Goal: Task Accomplishment & Management: Complete application form

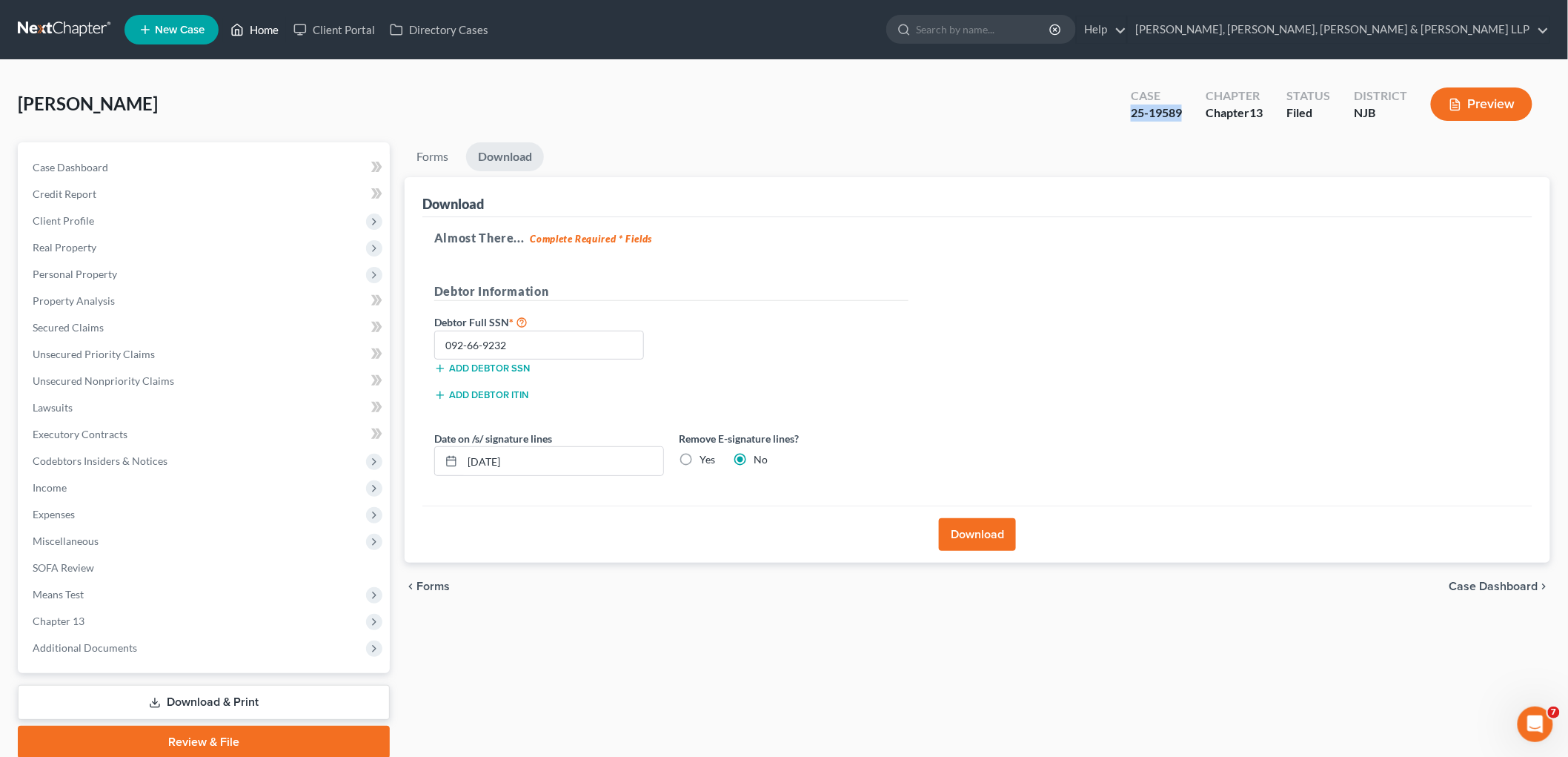
click at [260, 31] on link "Home" at bounding box center [254, 30] width 63 height 26
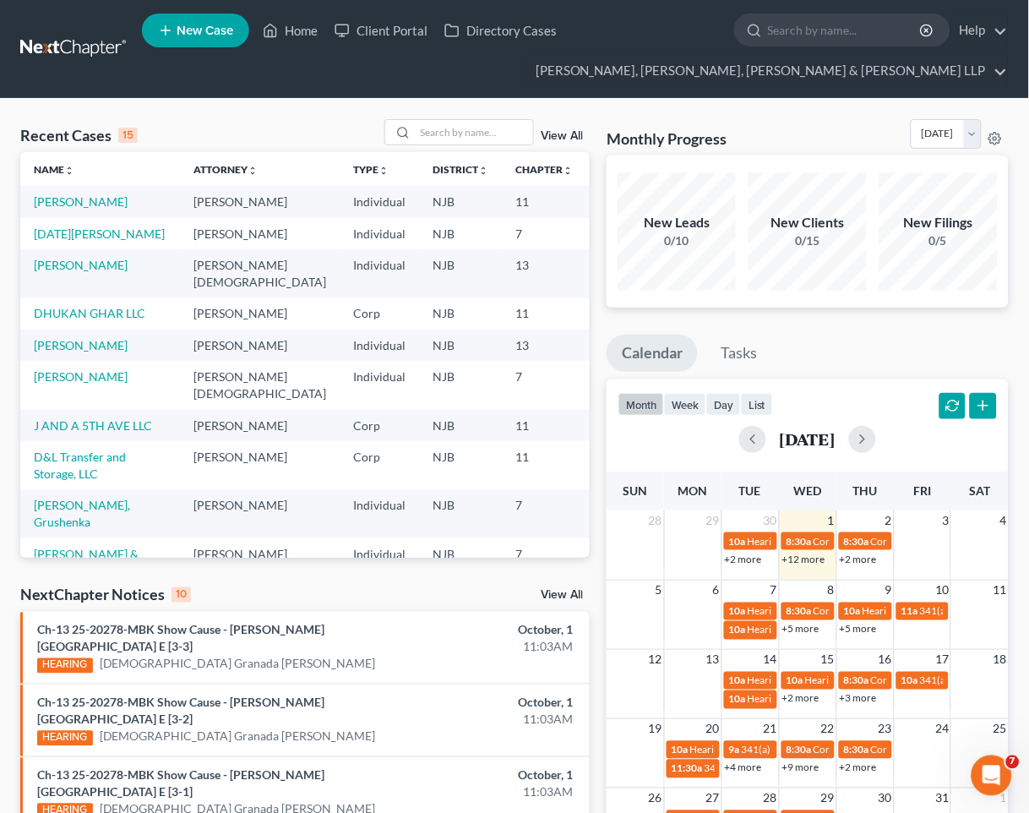
click at [241, 123] on div "Recent Cases 15 View All" at bounding box center [305, 135] width 570 height 33
click at [477, 131] on input "search" at bounding box center [474, 132] width 118 height 25
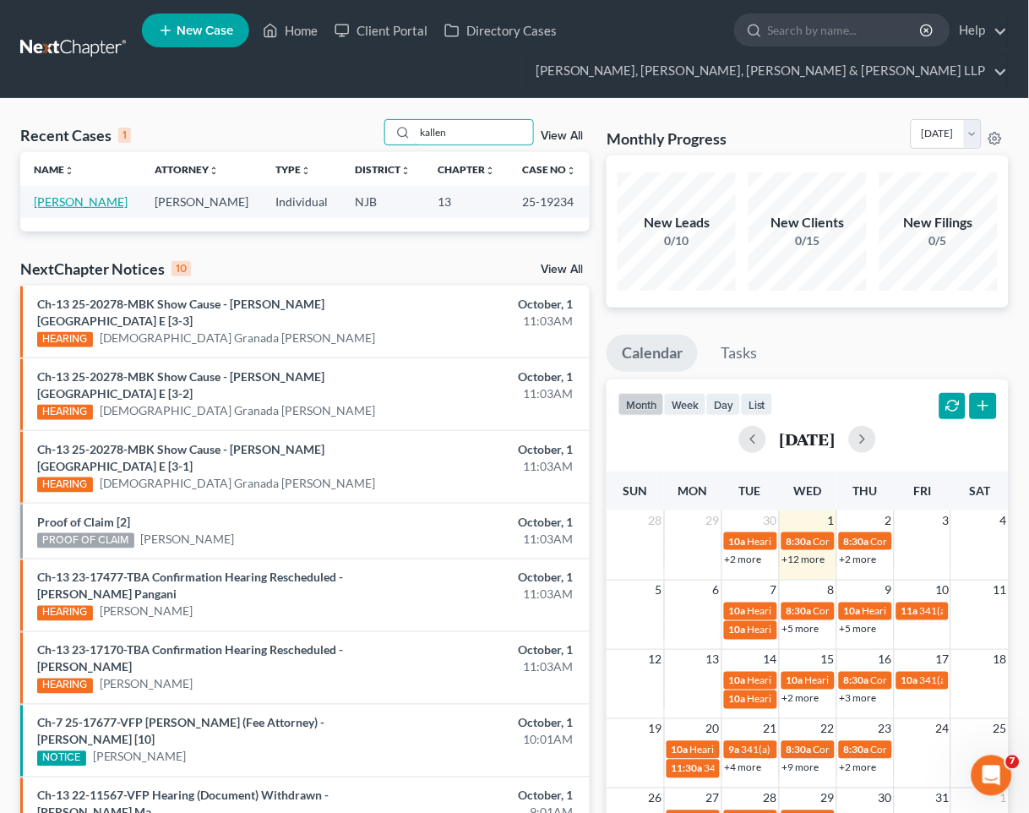
type input "kallen"
click at [90, 204] on link "[PERSON_NAME]" at bounding box center [81, 201] width 94 height 14
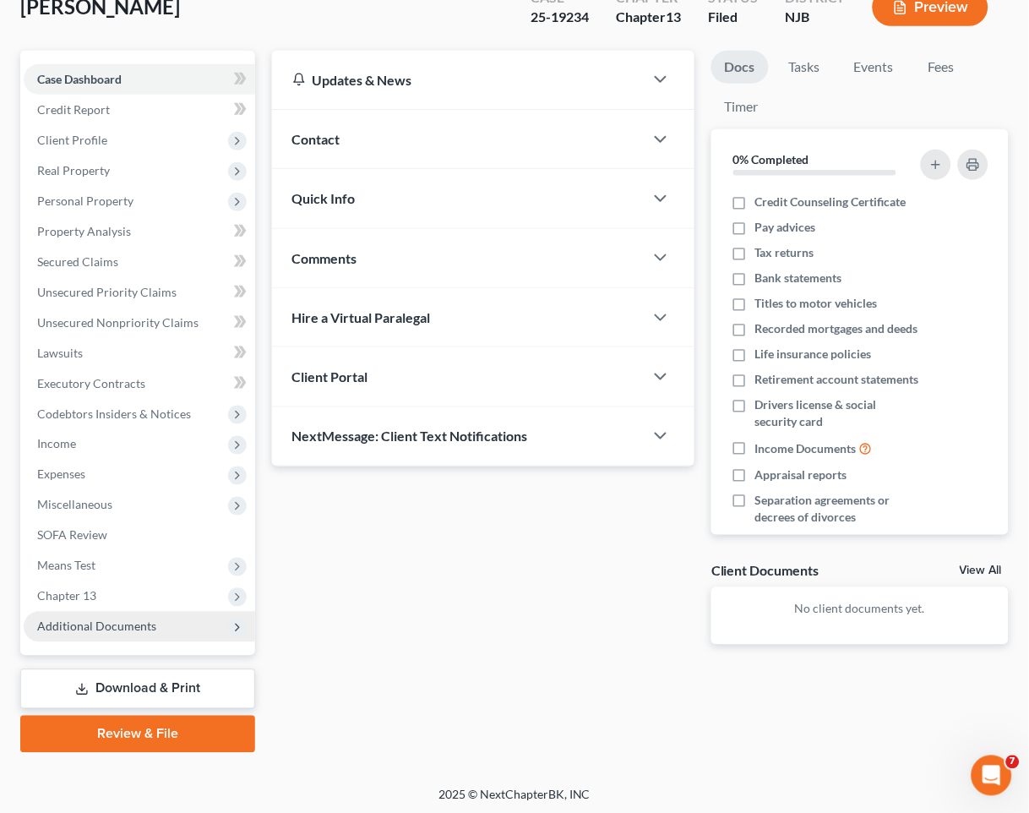
scroll to position [145, 0]
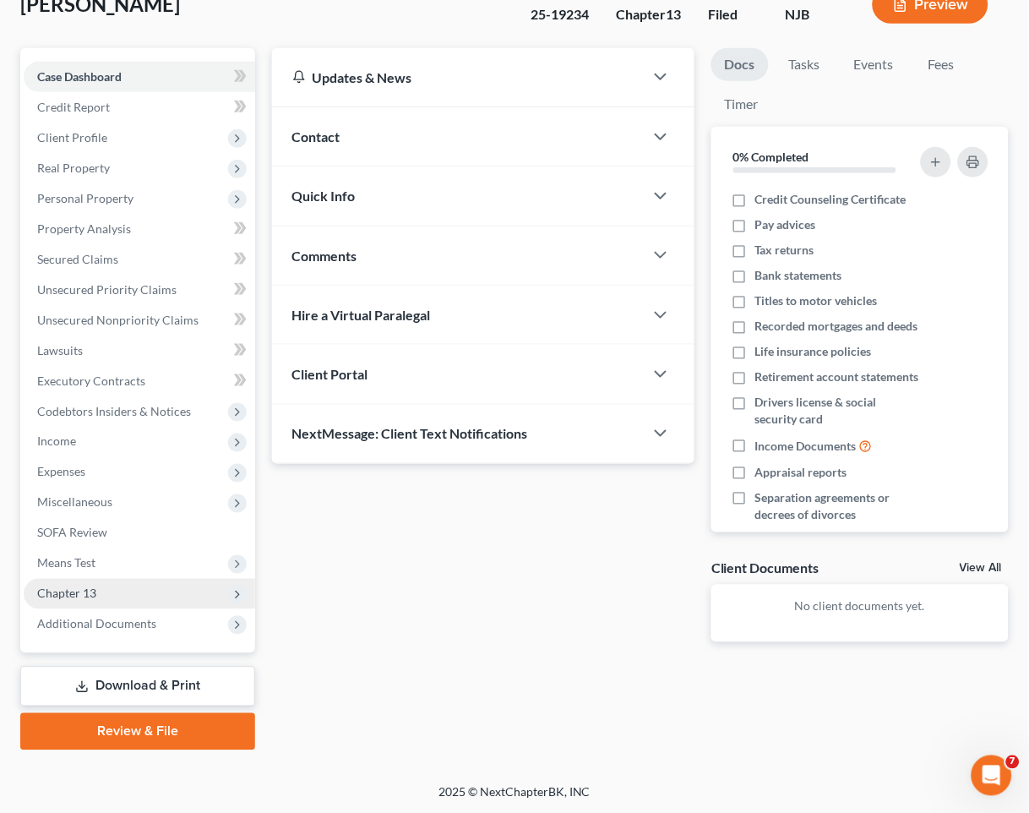
click at [100, 587] on span "Chapter 13" at bounding box center [140, 594] width 232 height 30
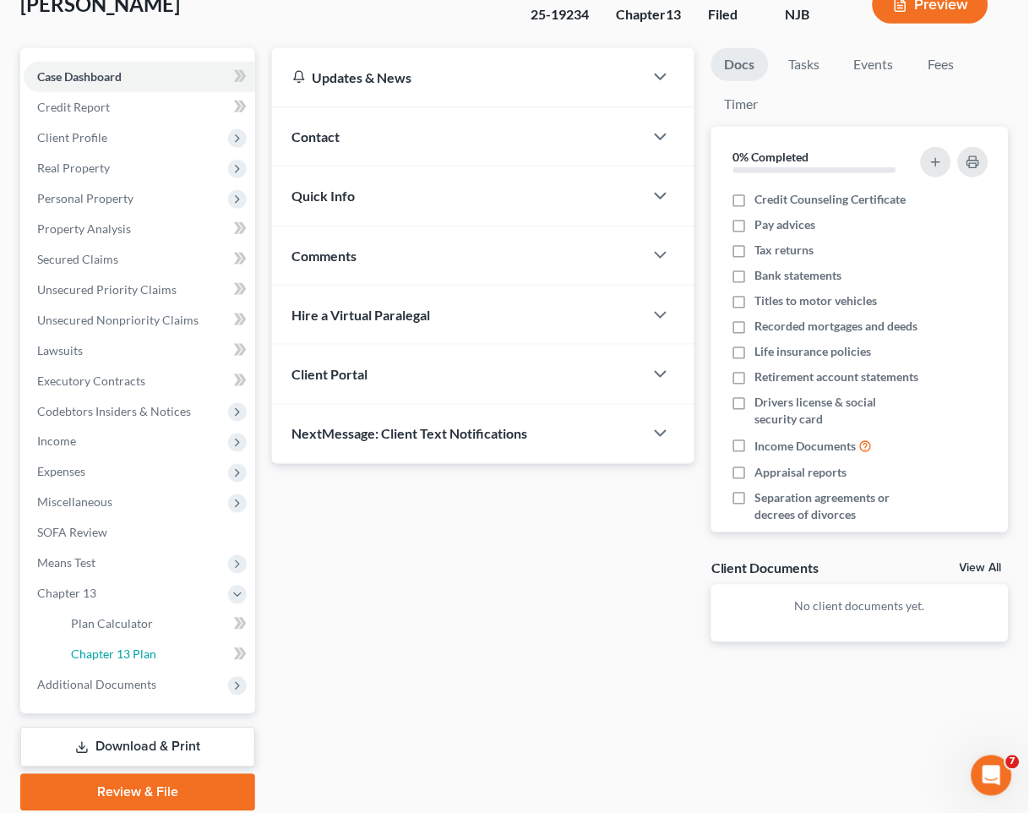
drag, startPoint x: 118, startPoint y: 653, endPoint x: 327, endPoint y: 643, distance: 209.0
click at [118, 652] on span "Chapter 13 Plan" at bounding box center [113, 654] width 85 height 14
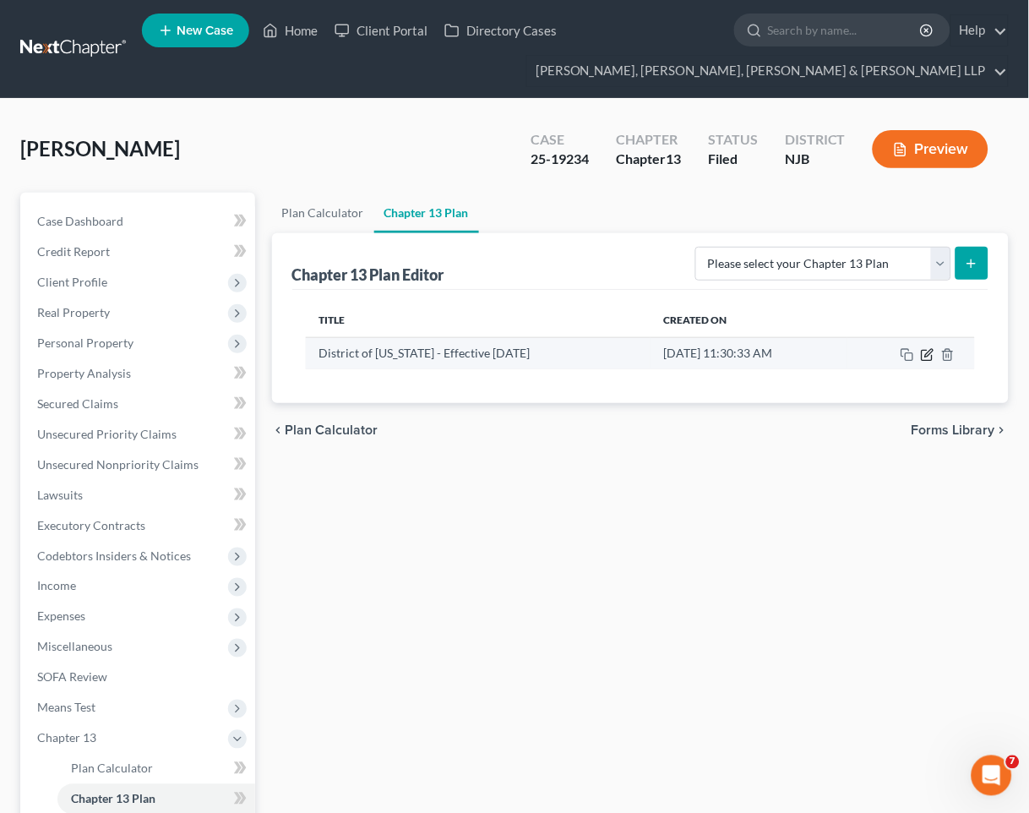
click at [928, 358] on icon "button" at bounding box center [928, 355] width 14 height 14
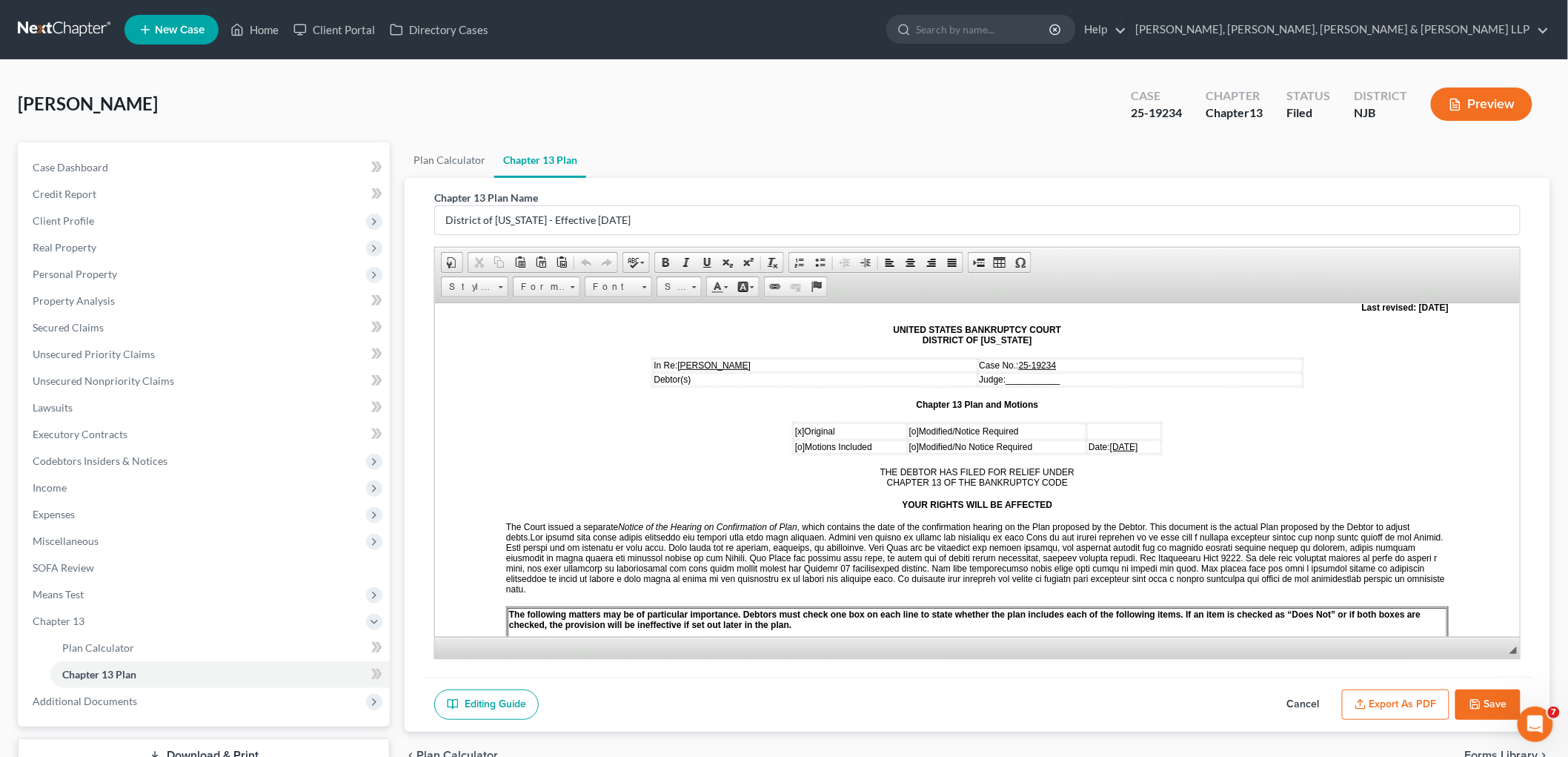
scroll to position [165, 0]
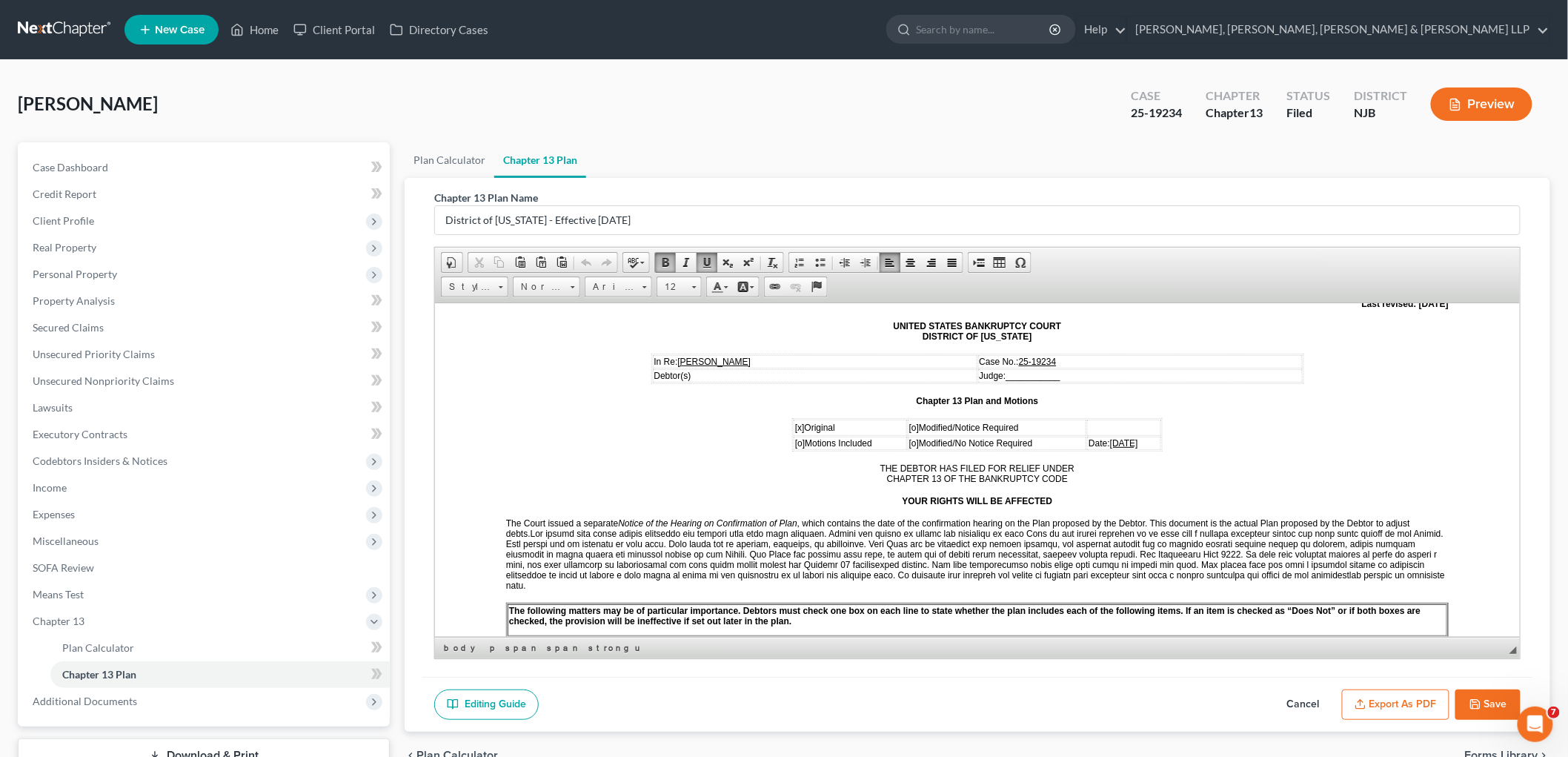
drag, startPoint x: 1144, startPoint y: 433, endPoint x: 1092, endPoint y: 432, distance: 52.0
click at [1092, 436] on td "Date: [DATE]" at bounding box center [1123, 442] width 75 height 13
drag, startPoint x: 1187, startPoint y: 113, endPoint x: 1131, endPoint y: 112, distance: 56.0
click at [1131, 112] on div "Case 25-19234" at bounding box center [1156, 105] width 75 height 44
copy div "25-19234"
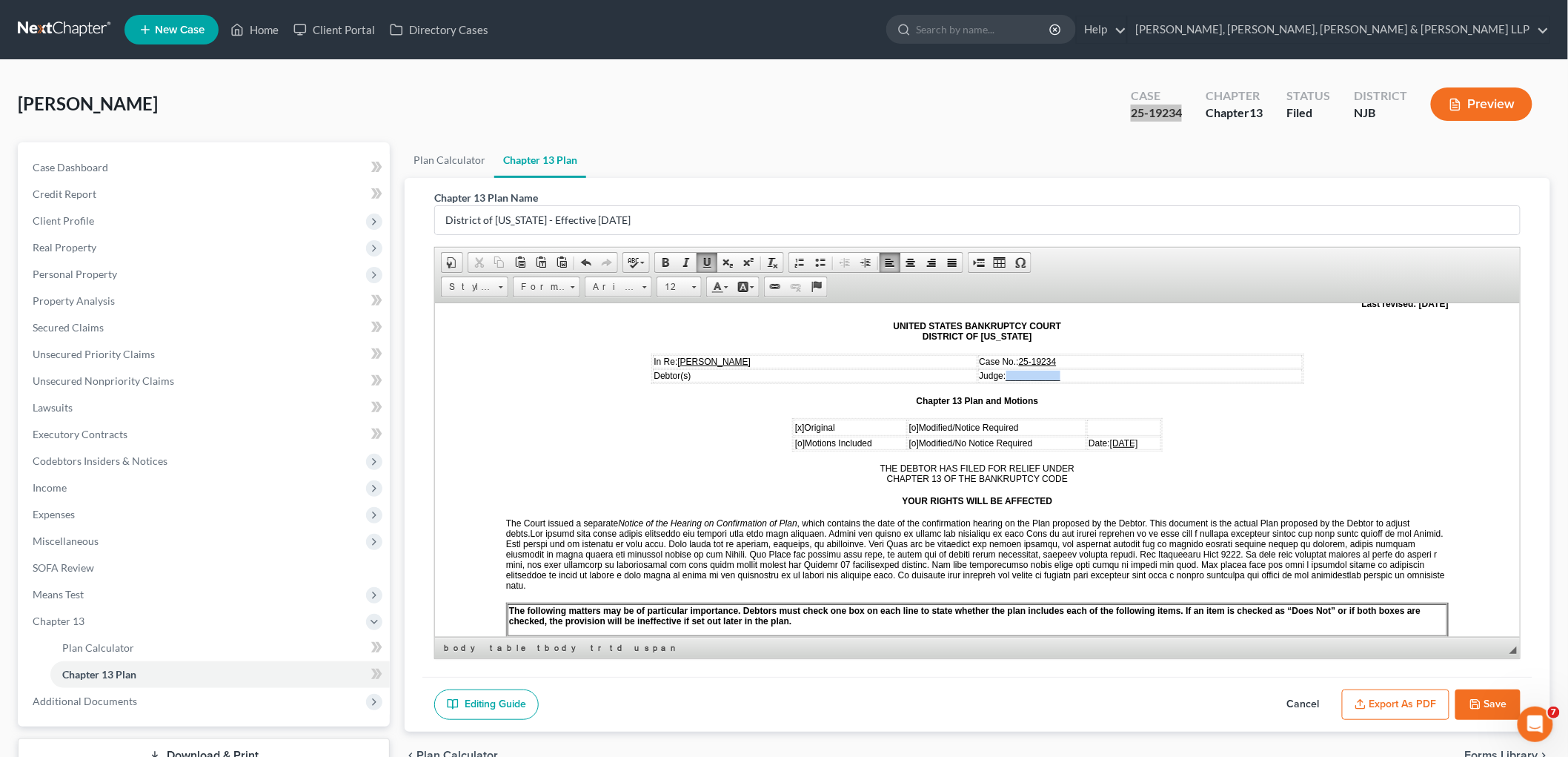
drag, startPoint x: 1050, startPoint y: 366, endPoint x: 1008, endPoint y: 368, distance: 42.0
click at [1008, 368] on td "Judge: ___________" at bounding box center [1140, 375] width 324 height 13
drag, startPoint x: 1028, startPoint y: 372, endPoint x: 1008, endPoint y: 371, distance: 20.0
click at [1008, 371] on td "Judge: VFP" at bounding box center [1140, 375] width 324 height 13
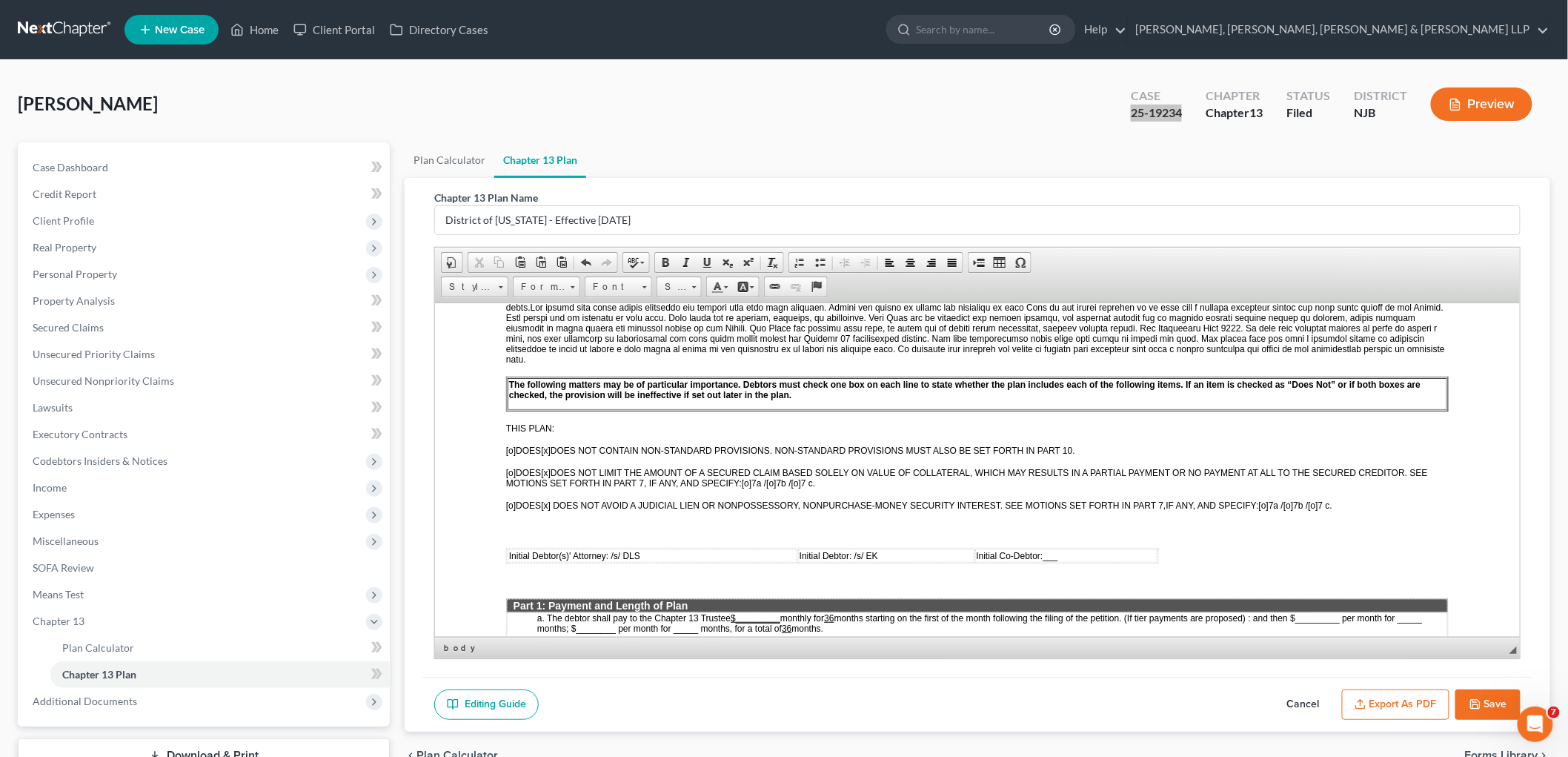
scroll to position [411, 0]
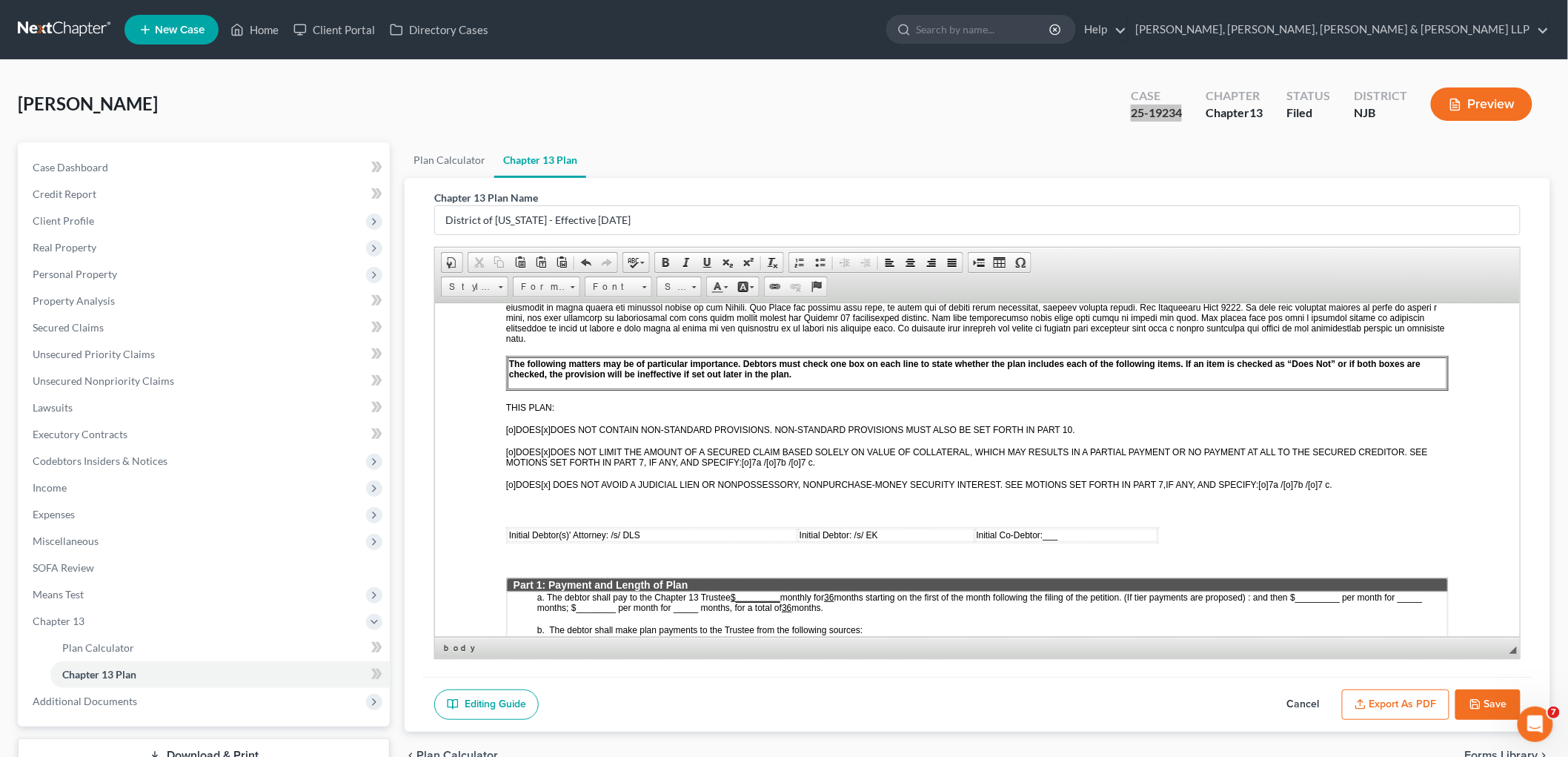
click at [738, 591] on u "$_________" at bounding box center [754, 596] width 50 height 11
click at [823, 591] on u "36" at bounding box center [818, 596] width 10 height 11
click at [757, 602] on u "36" at bounding box center [752, 607] width 10 height 11
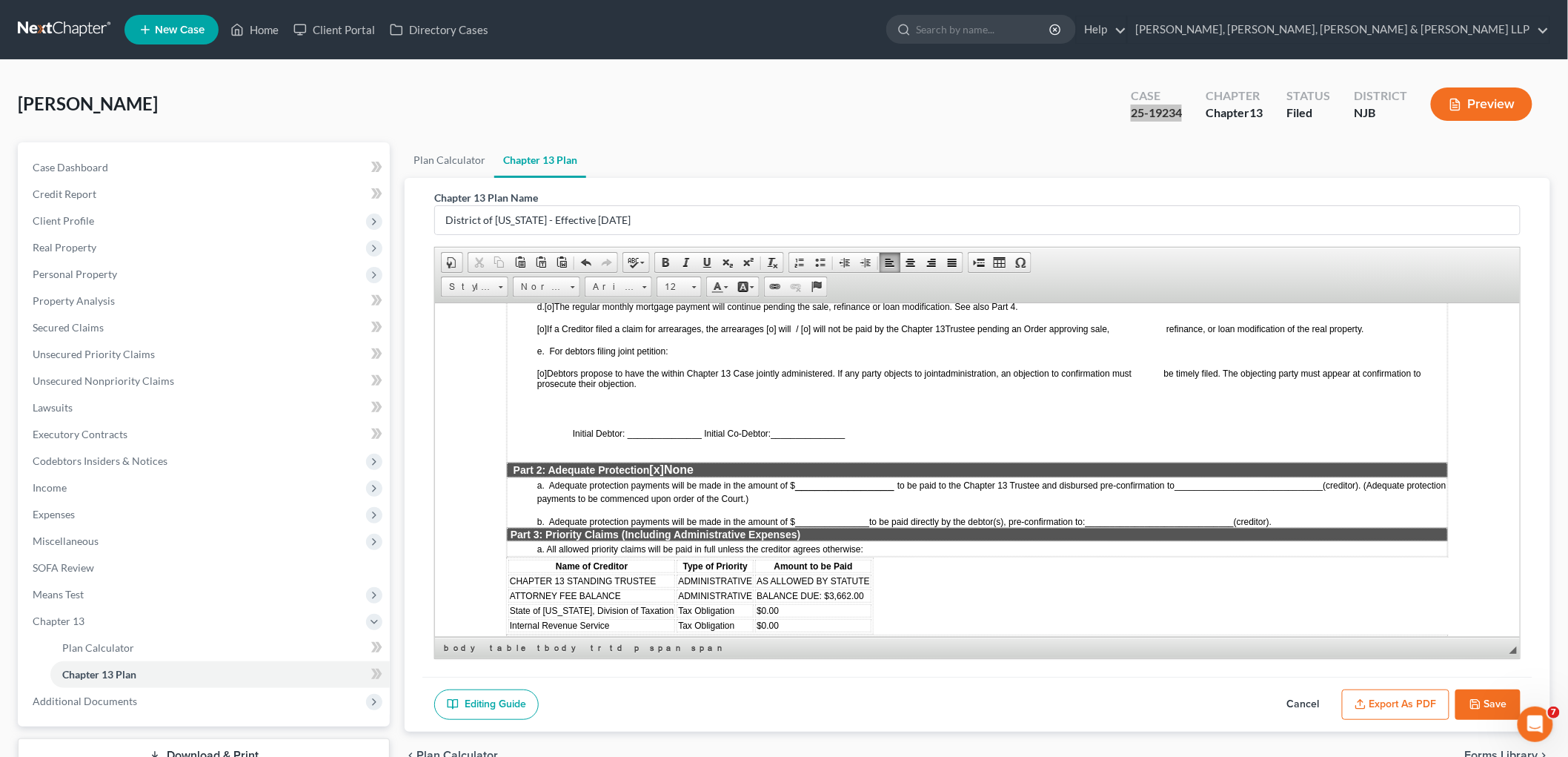
scroll to position [1070, 0]
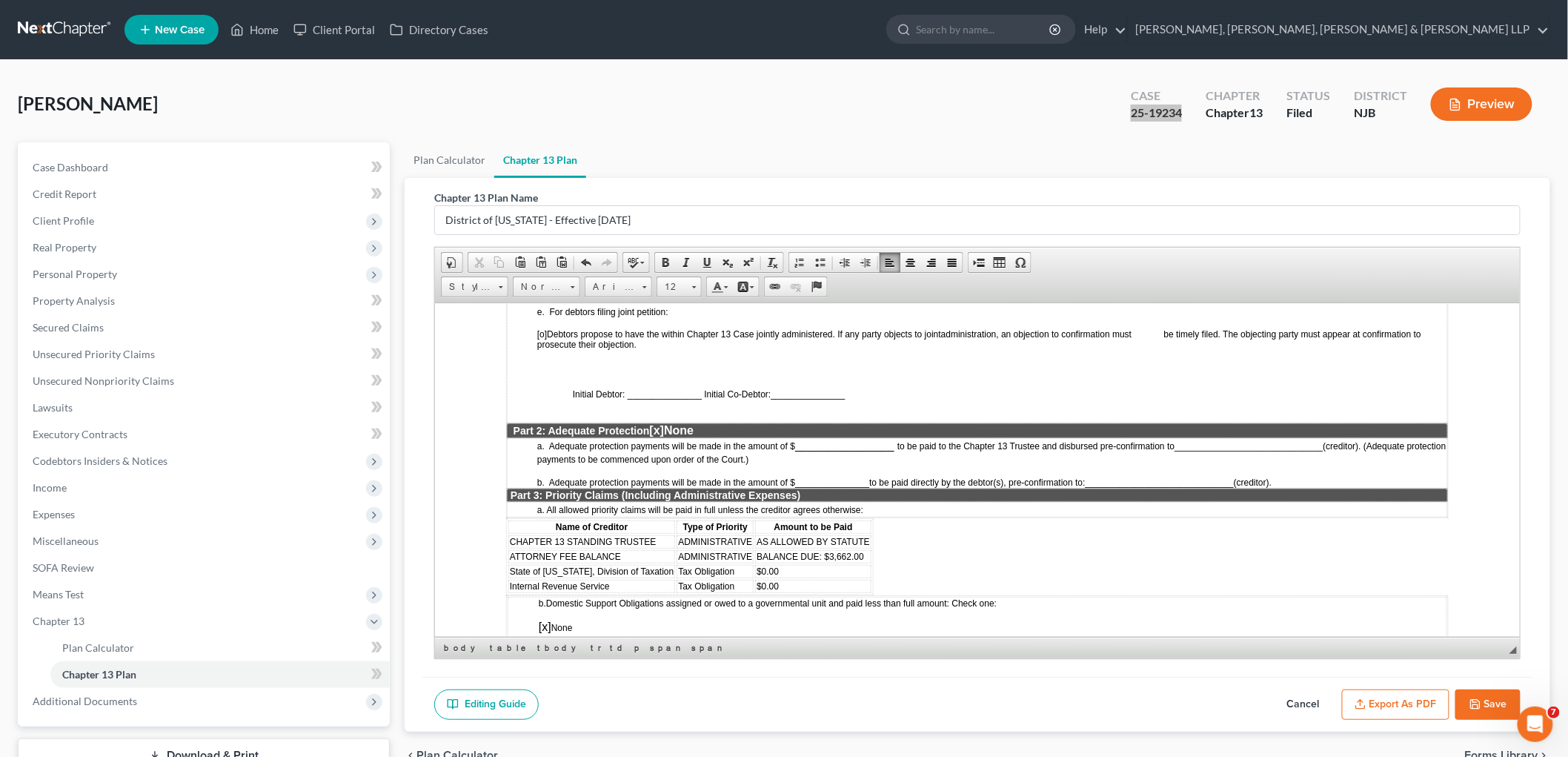
click at [547, 551] on span "ATTORNEY FEE BALANCE" at bounding box center [565, 556] width 111 height 11
drag, startPoint x: 624, startPoint y: 519, endPoint x: 508, endPoint y: 518, distance: 116.0
click at [508, 549] on td "ATTORNEY FEE BALANCE" at bounding box center [591, 555] width 167 height 13
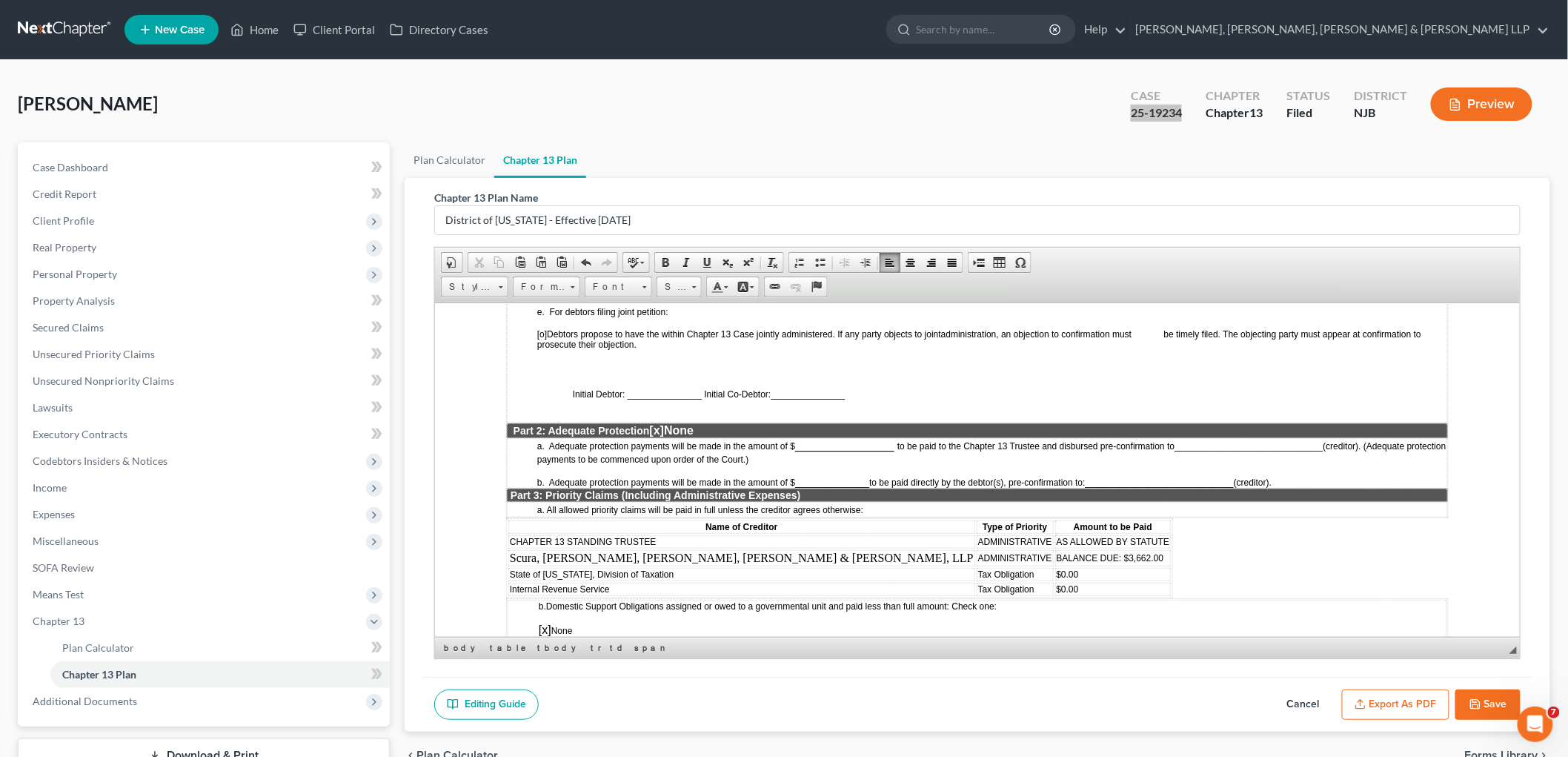
drag, startPoint x: 837, startPoint y: 518, endPoint x: 944, endPoint y: 523, distance: 107.1
click at [1054, 549] on td "BALANCE DUE: $3,662.00" at bounding box center [1112, 557] width 117 height 17
click at [1056, 551] on span "Estimated: $6,000.00 (Subject to the filing of a fee application)" at bounding box center [1204, 557] width 297 height 12
click at [674, 567] on td "State of [US_STATE], Division of Taxation" at bounding box center [741, 573] width 467 height 13
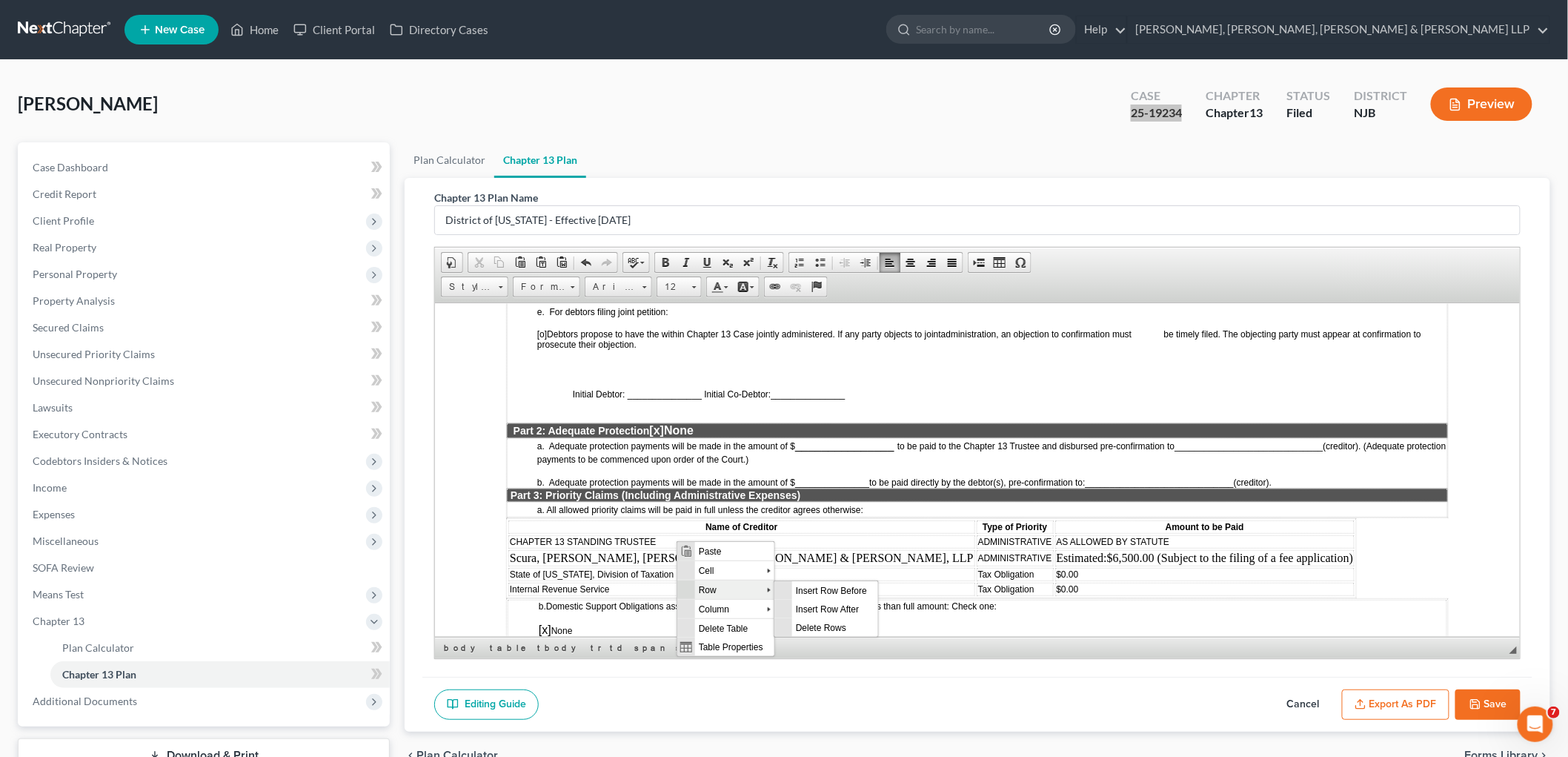
scroll to position [0, 0]
click at [810, 626] on span "Delete Rows" at bounding box center [835, 626] width 86 height 18
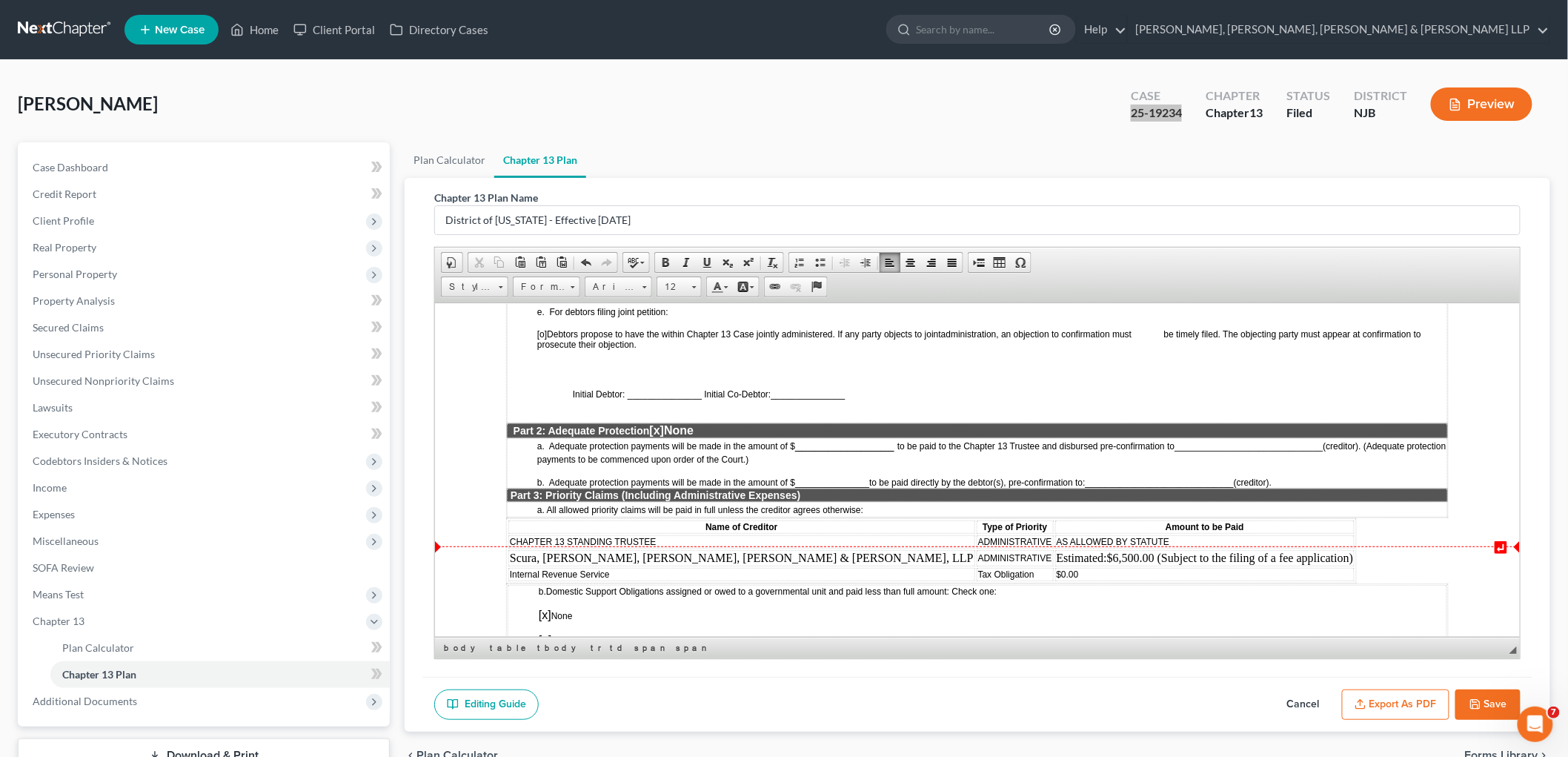
click at [627, 567] on td "Internal Revenue Service" at bounding box center [741, 573] width 467 height 13
click at [758, 619] on span "Delete Rows" at bounding box center [787, 623] width 86 height 18
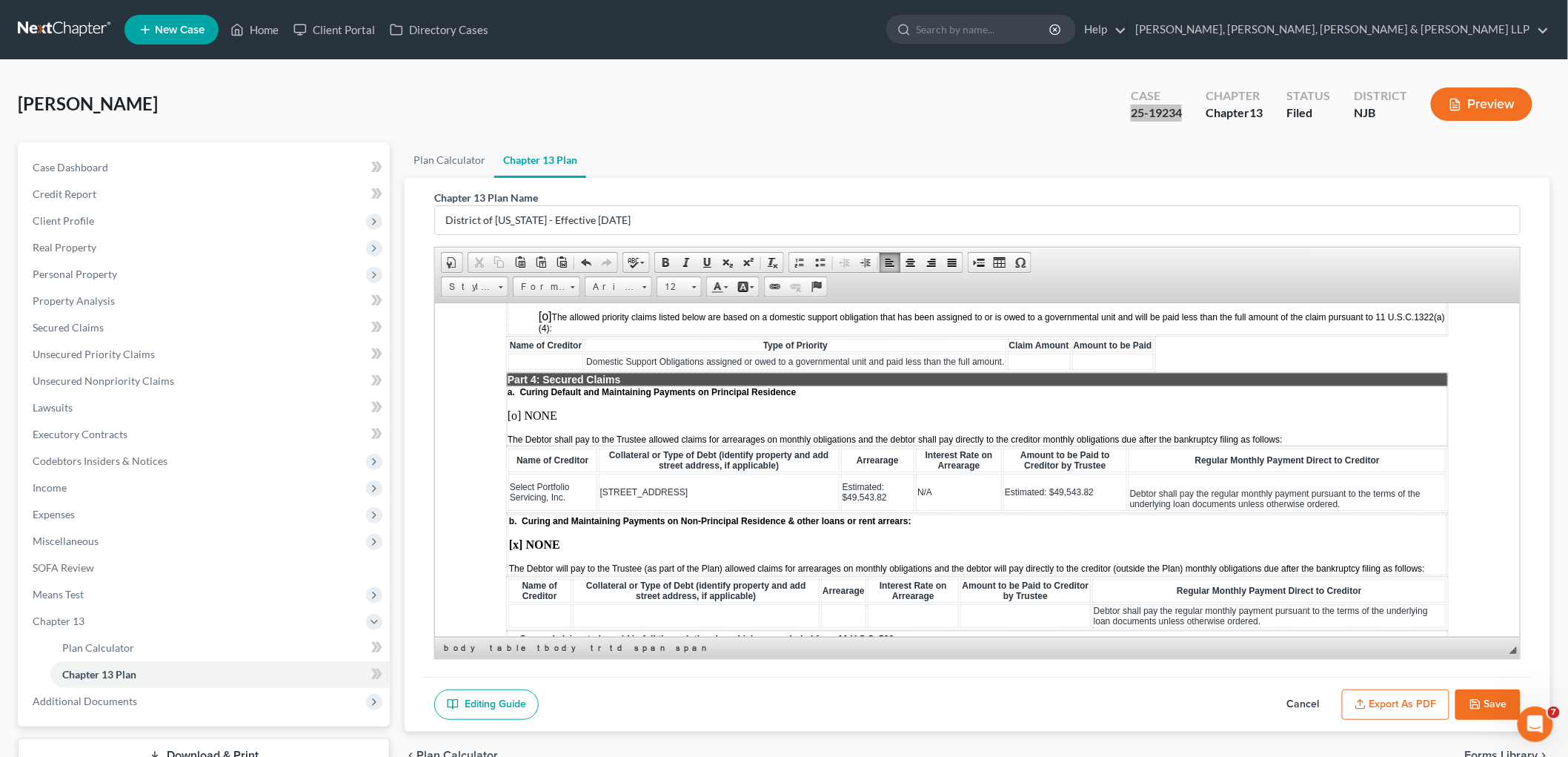
scroll to position [1399, 0]
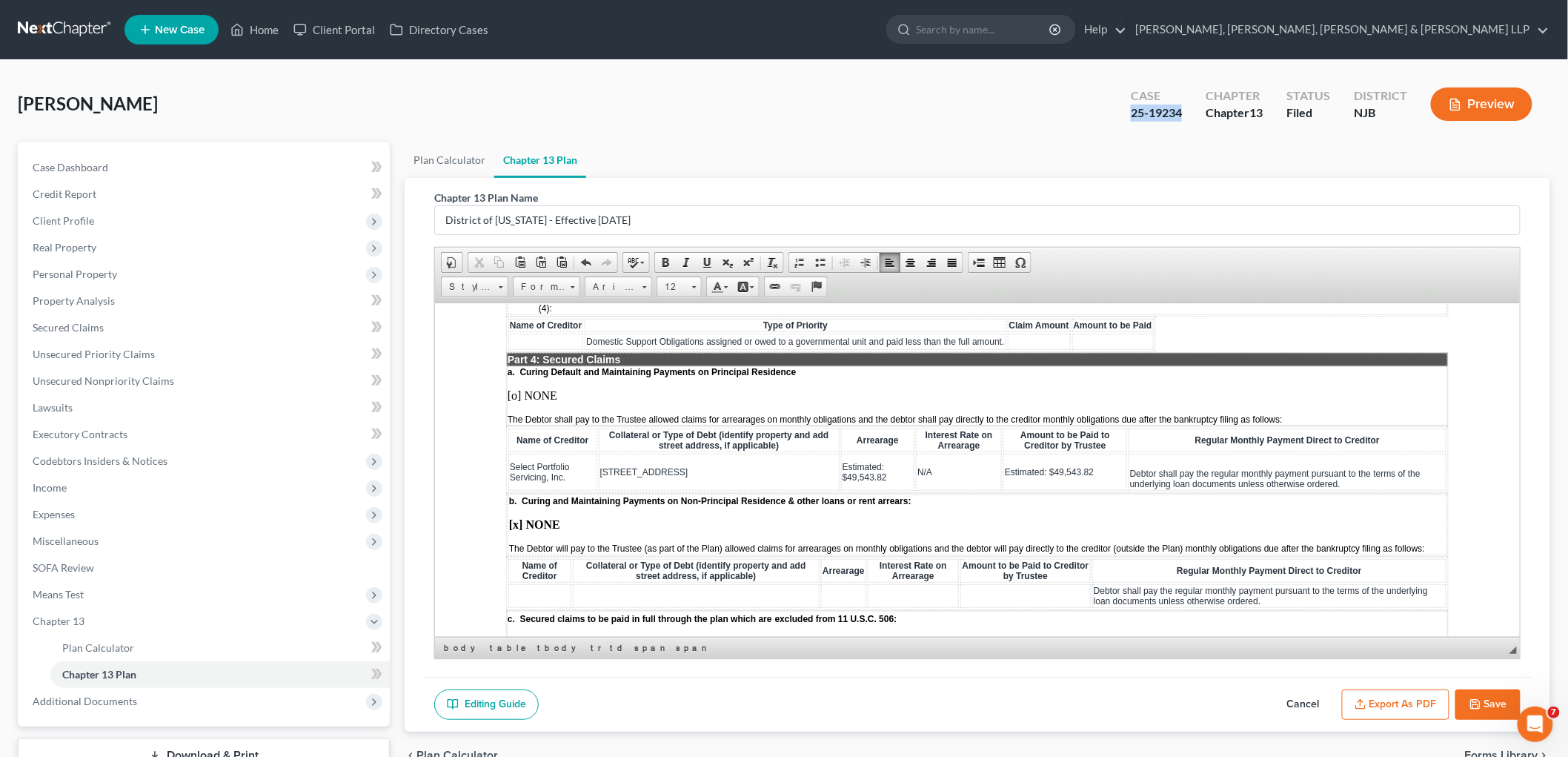
click at [1491, 701] on button "Save" at bounding box center [1488, 704] width 65 height 31
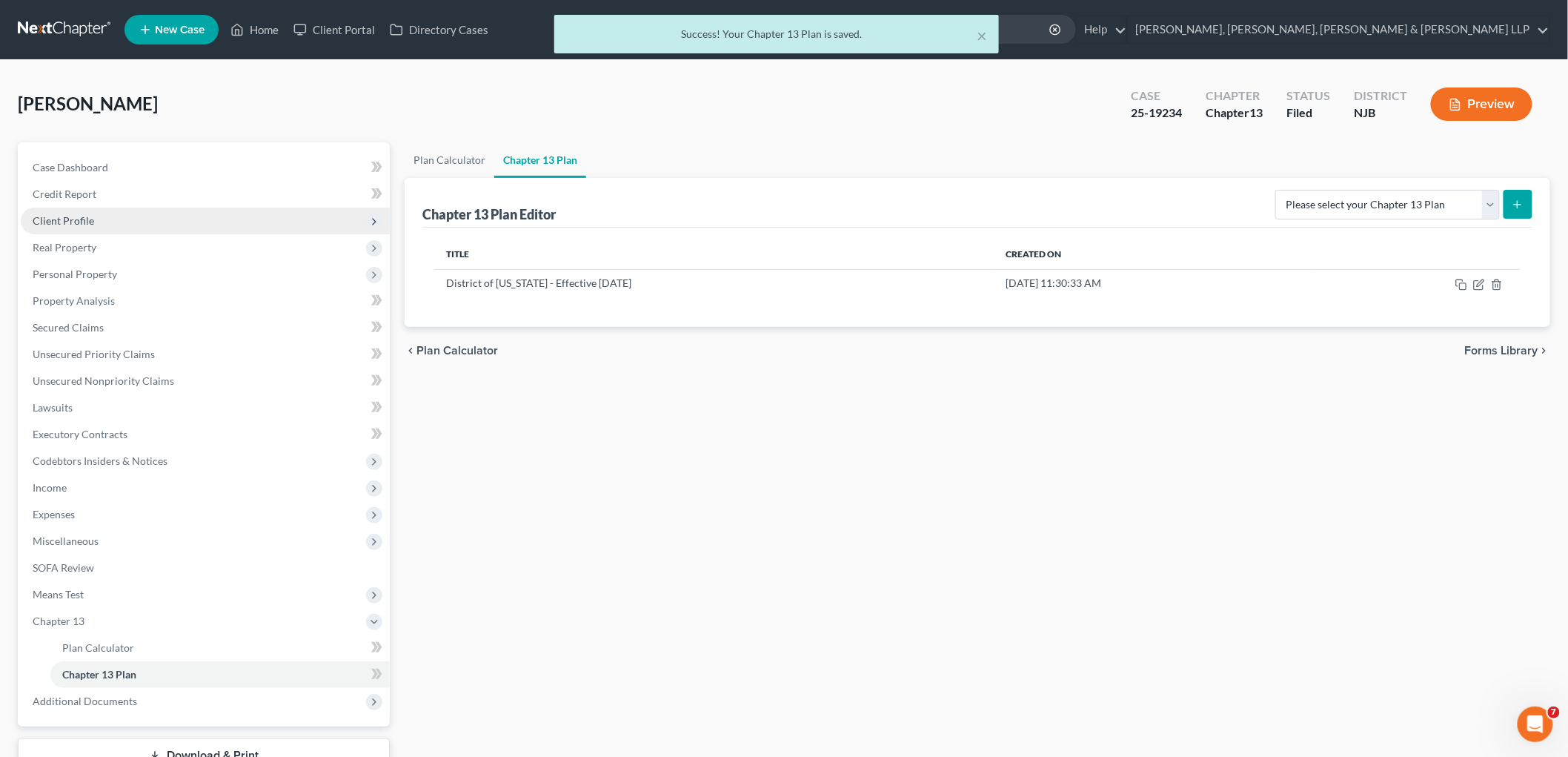
click at [68, 223] on span "Client Profile" at bounding box center [63, 220] width 61 height 12
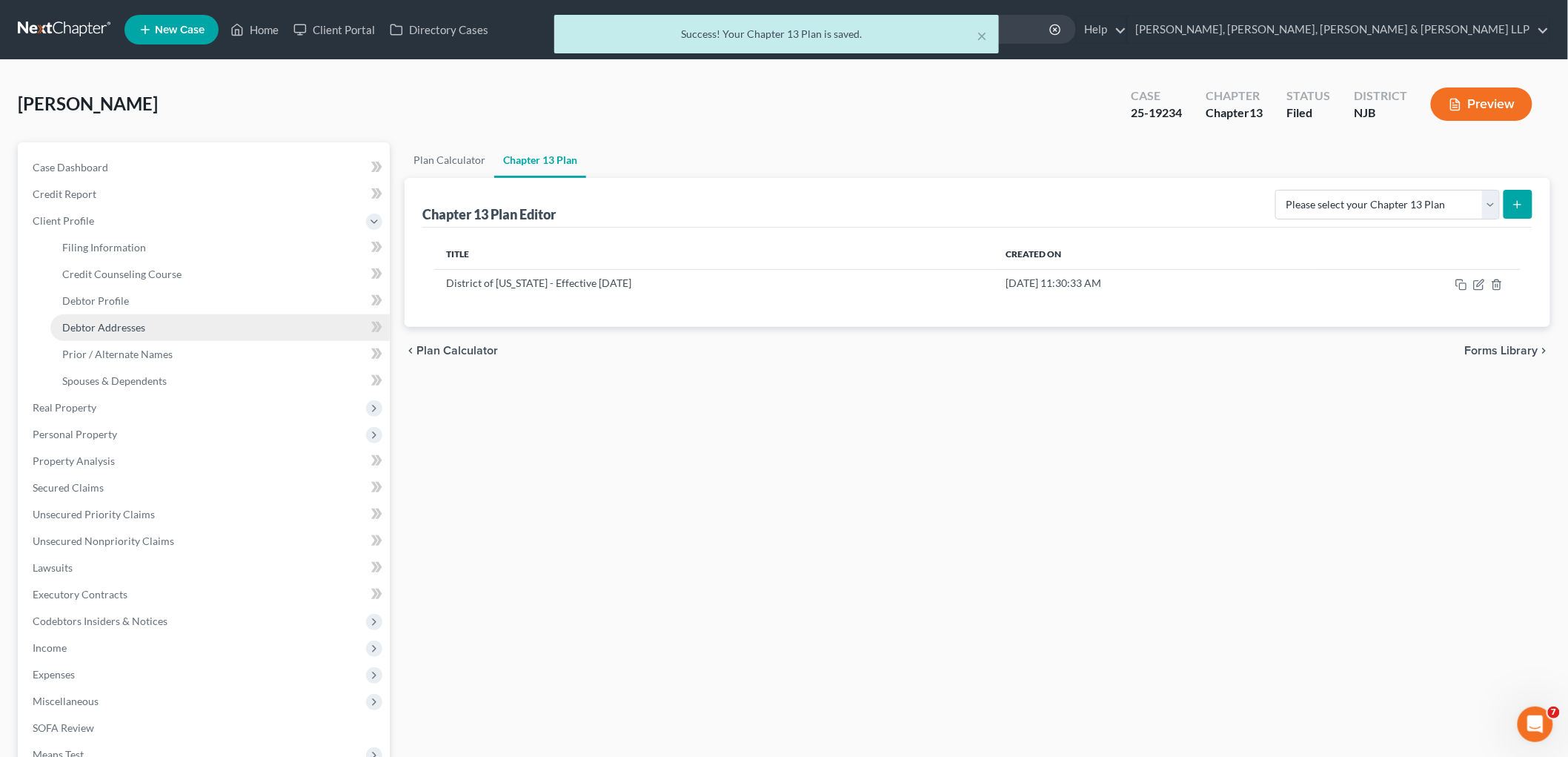
click at [126, 322] on span "Debtor Addresses" at bounding box center [103, 327] width 83 height 12
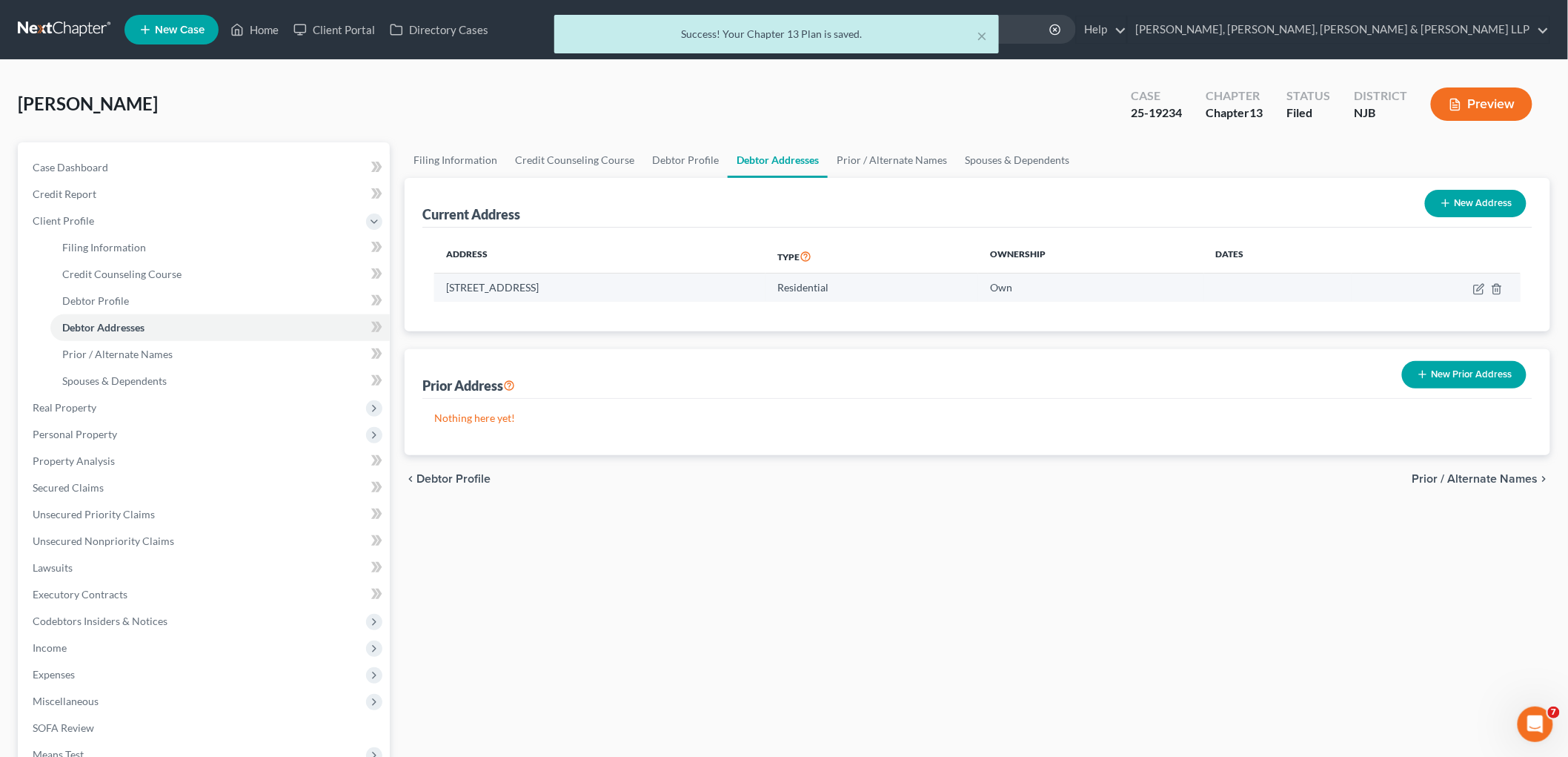
drag, startPoint x: 638, startPoint y: 284, endPoint x: 442, endPoint y: 286, distance: 196.0
click at [442, 286] on td "[STREET_ADDRESS]" at bounding box center [600, 288] width 331 height 28
copy td "[STREET_ADDRESS]"
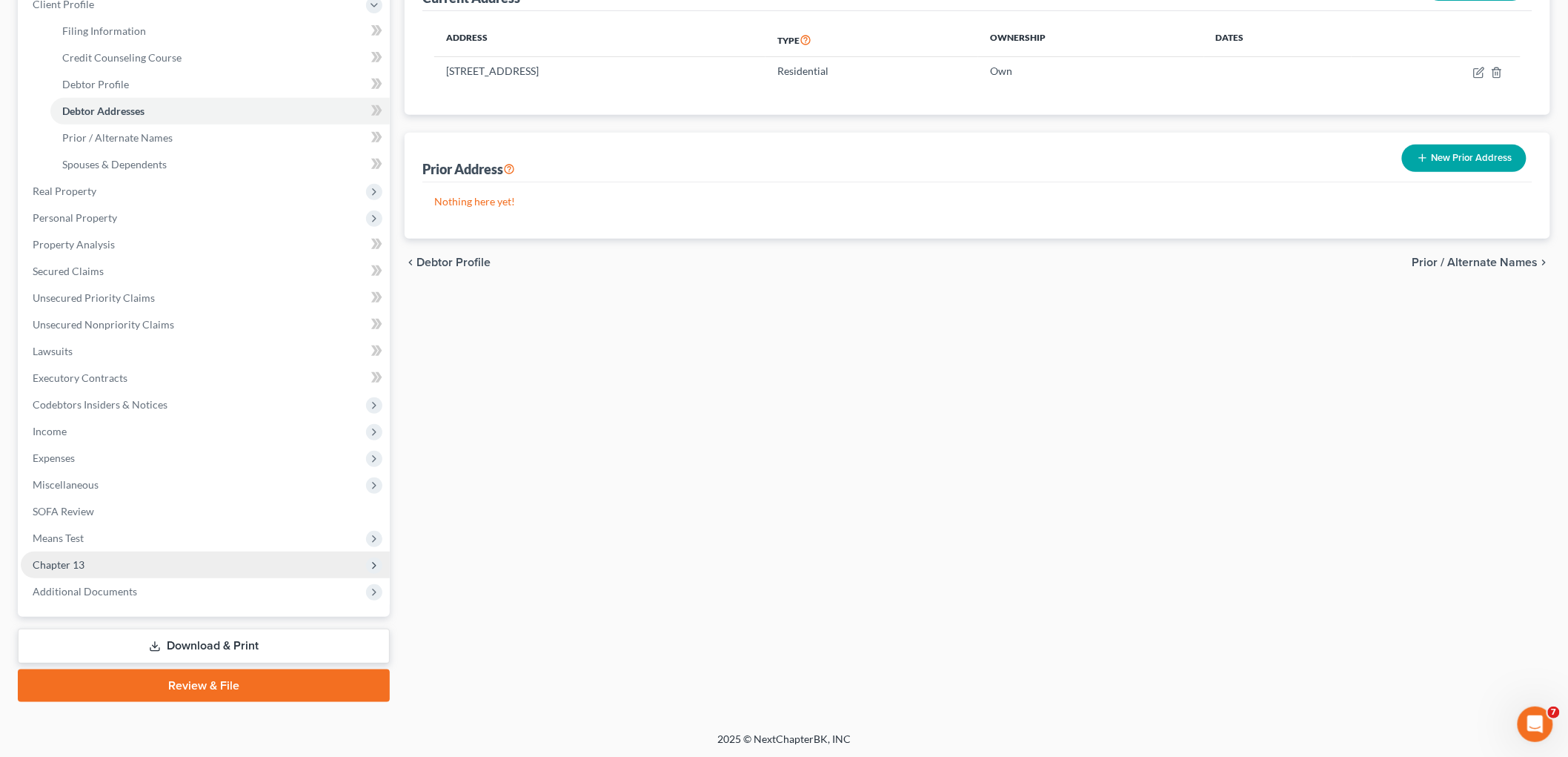
click at [83, 554] on span "Chapter 13" at bounding box center [205, 565] width 369 height 26
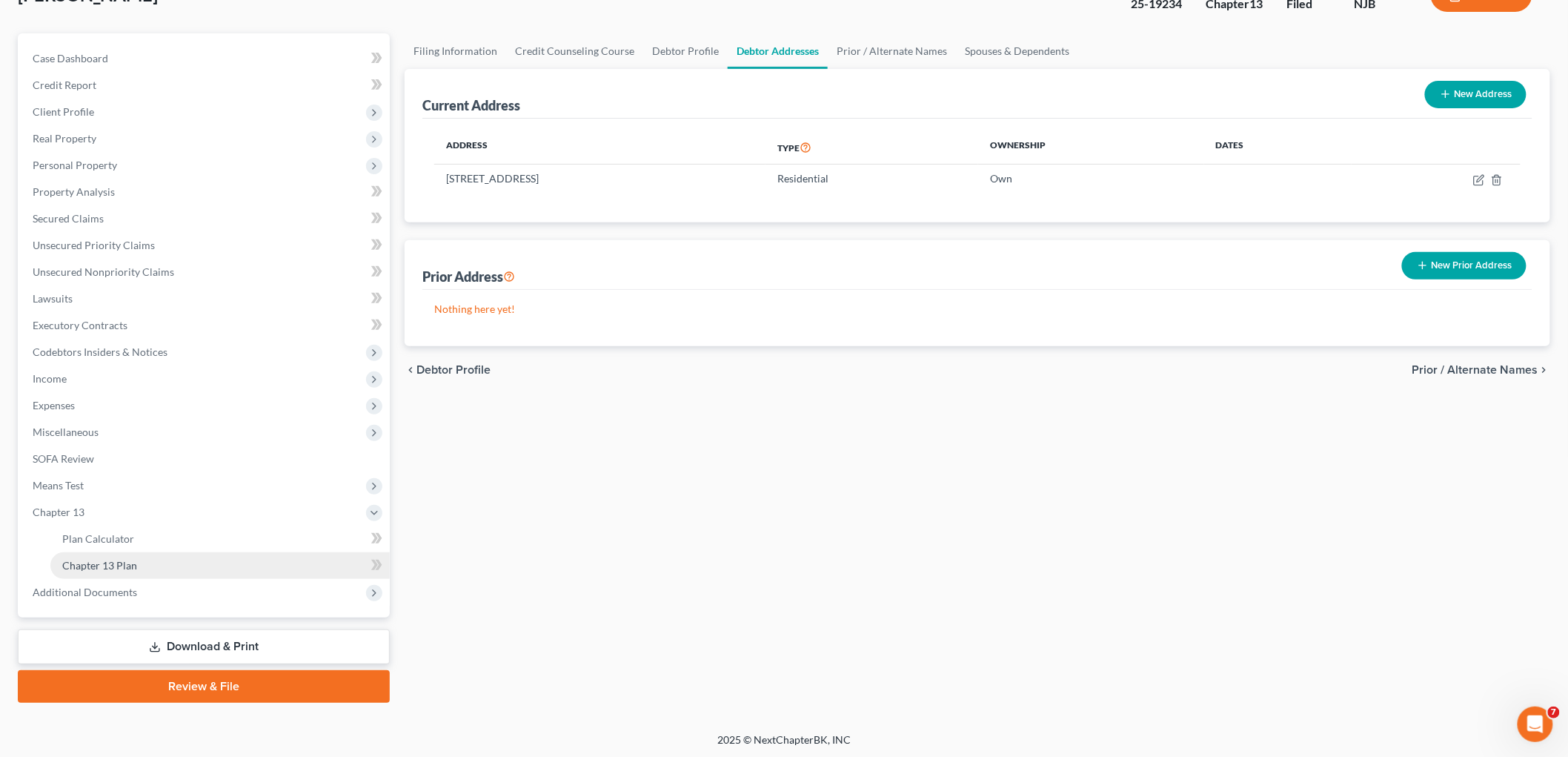
click at [95, 561] on span "Chapter 13 Plan" at bounding box center [99, 565] width 75 height 12
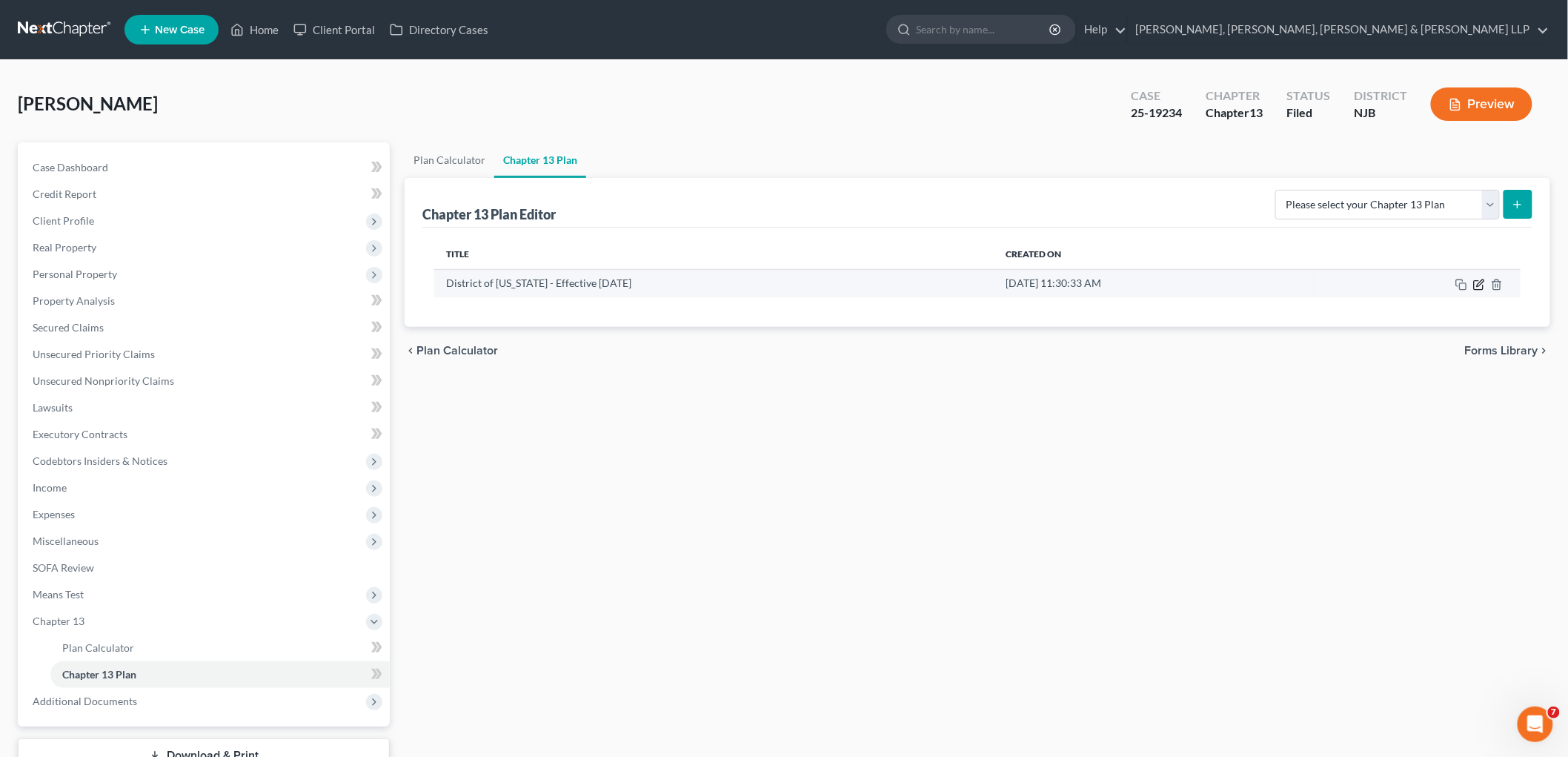
click at [1475, 280] on icon "button" at bounding box center [1479, 285] width 12 height 12
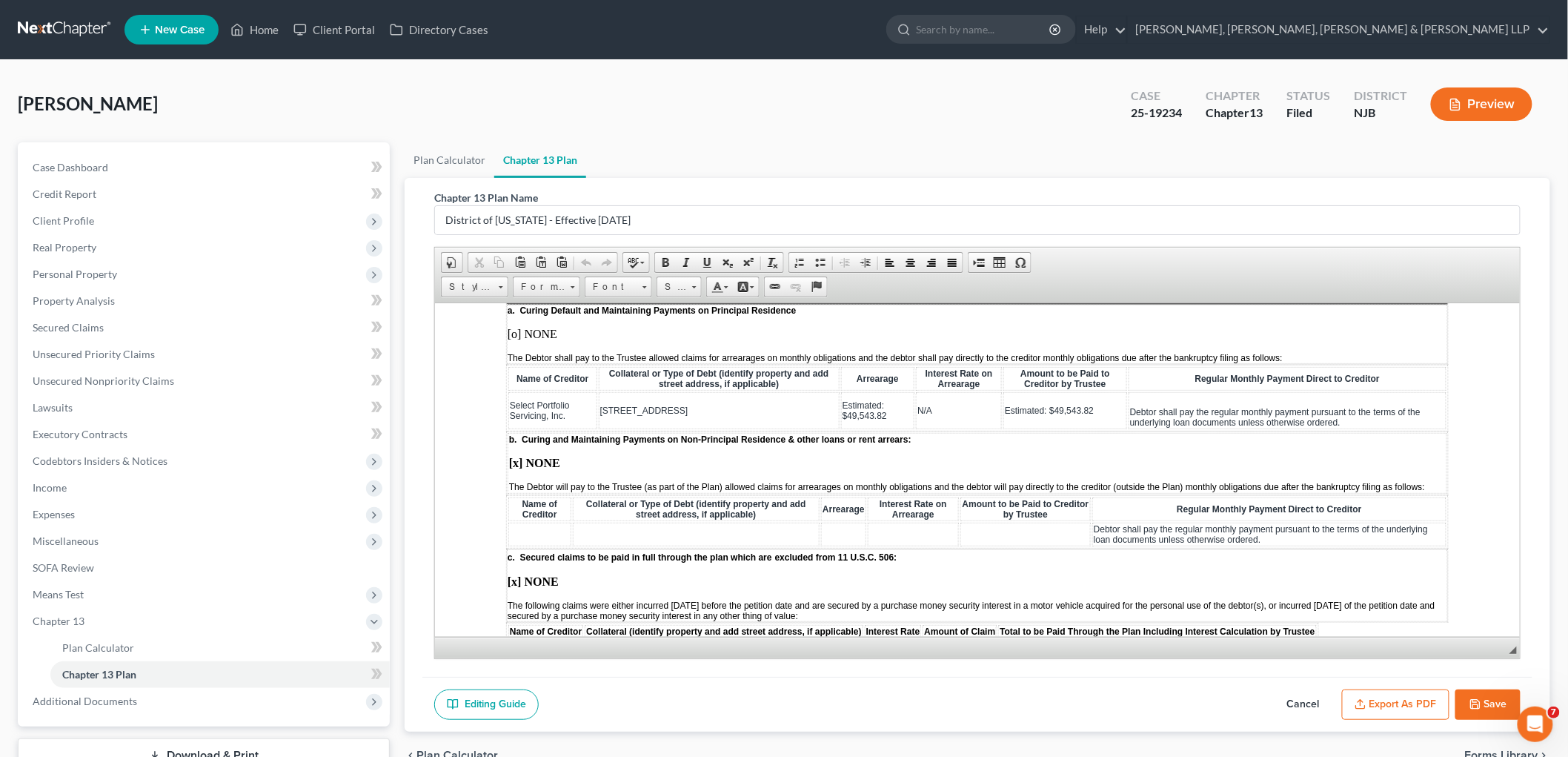
scroll to position [1482, 0]
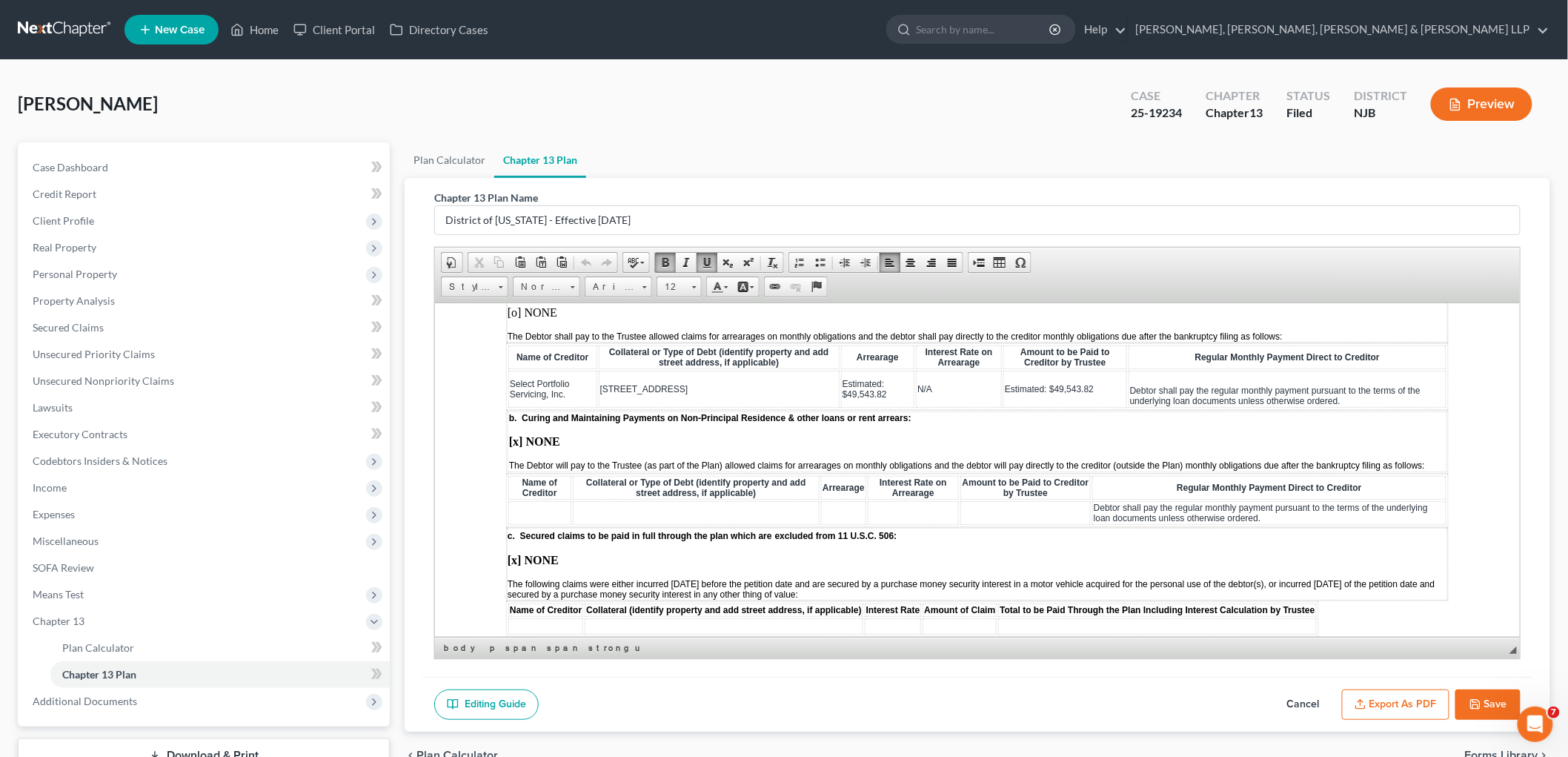
drag, startPoint x: 666, startPoint y: 344, endPoint x: 596, endPoint y: 346, distance: 70.0
click at [598, 370] on td "[STREET_ADDRESS]" at bounding box center [718, 389] width 241 height 37
paste body
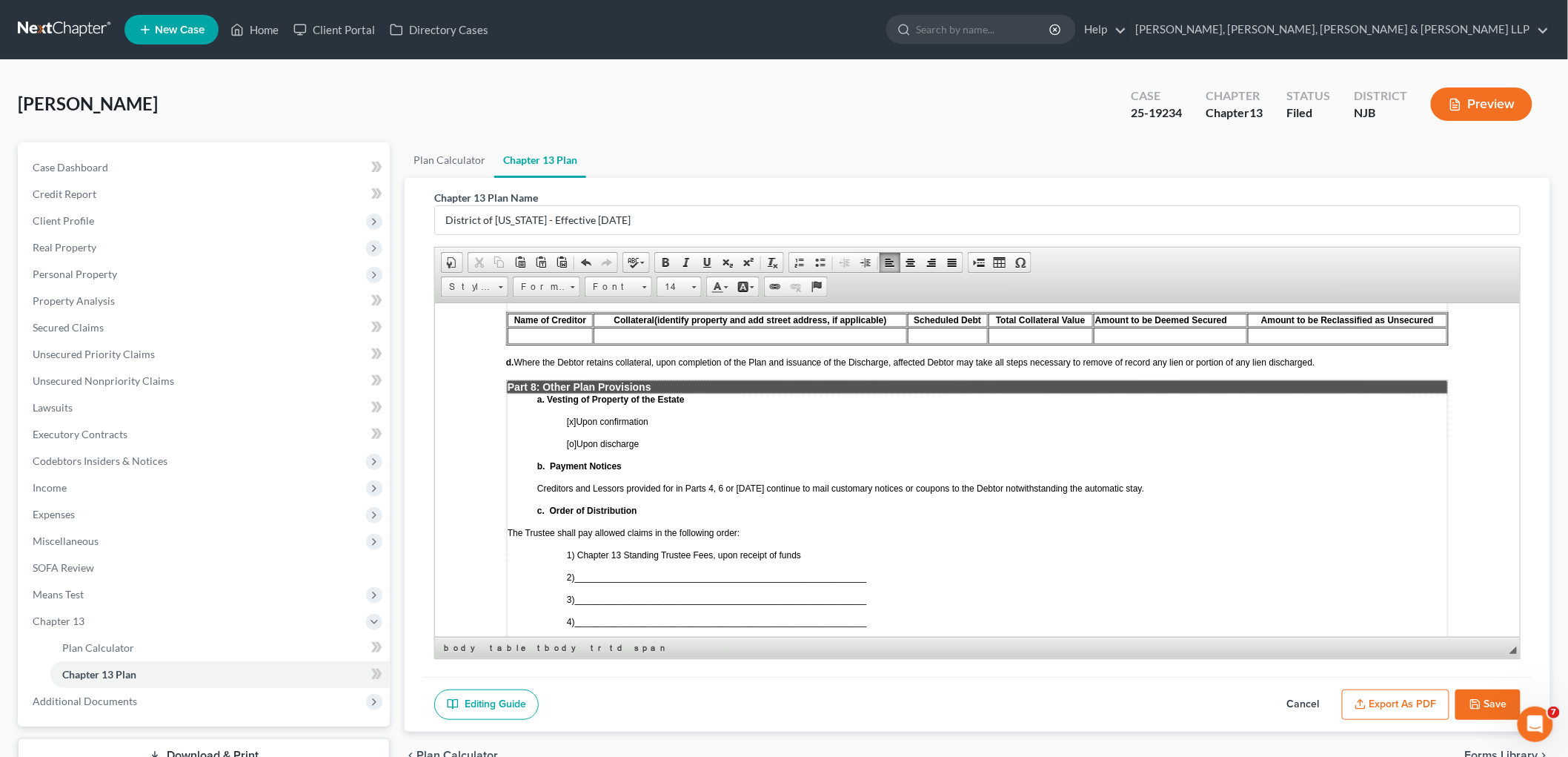
scroll to position [2965, 0]
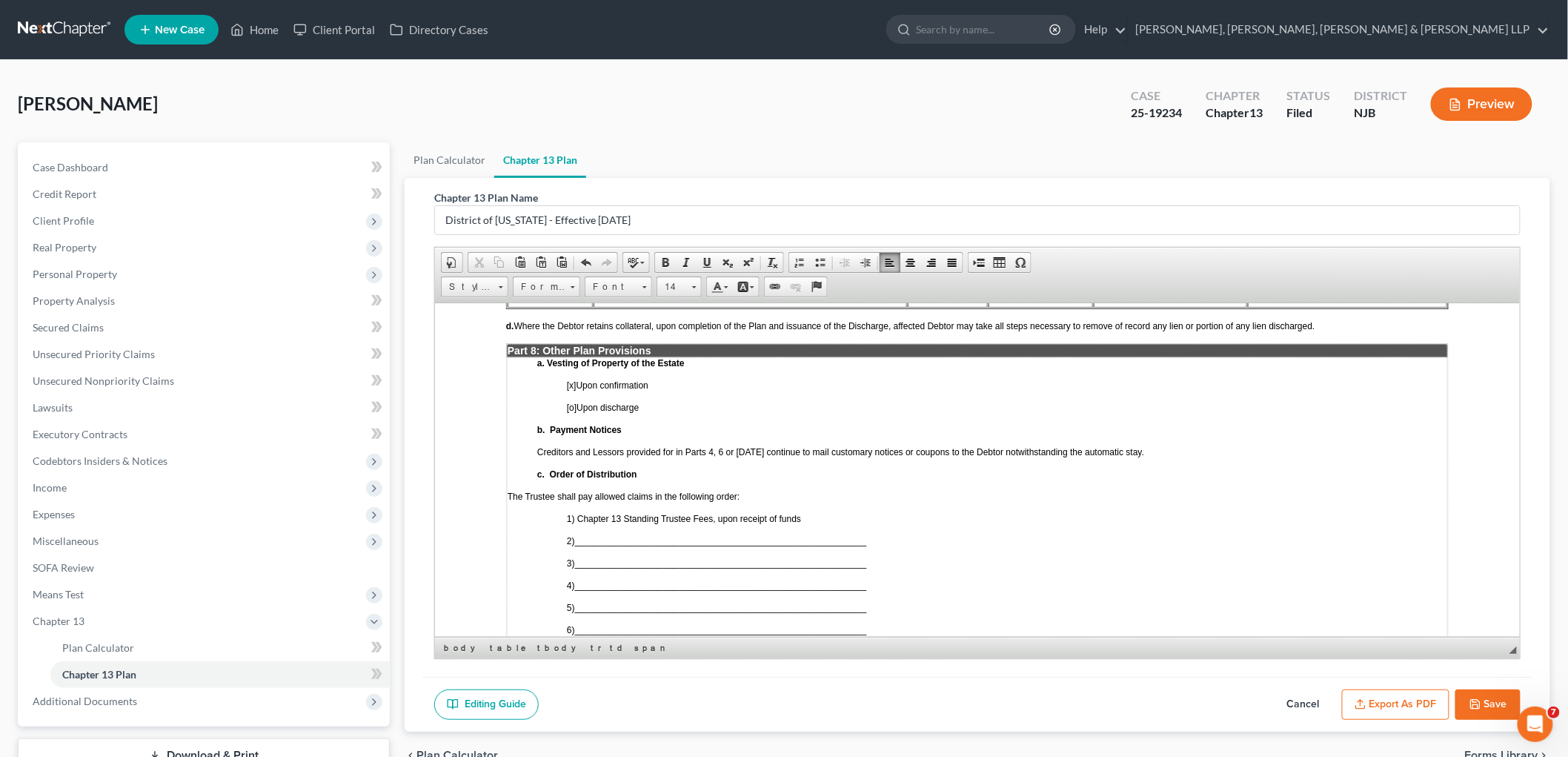
click at [820, 544] on td "a. Vesting of Property of the Estate [x] Upon confirmation [o] Upon discharge b…" at bounding box center [976, 518] width 941 height 323
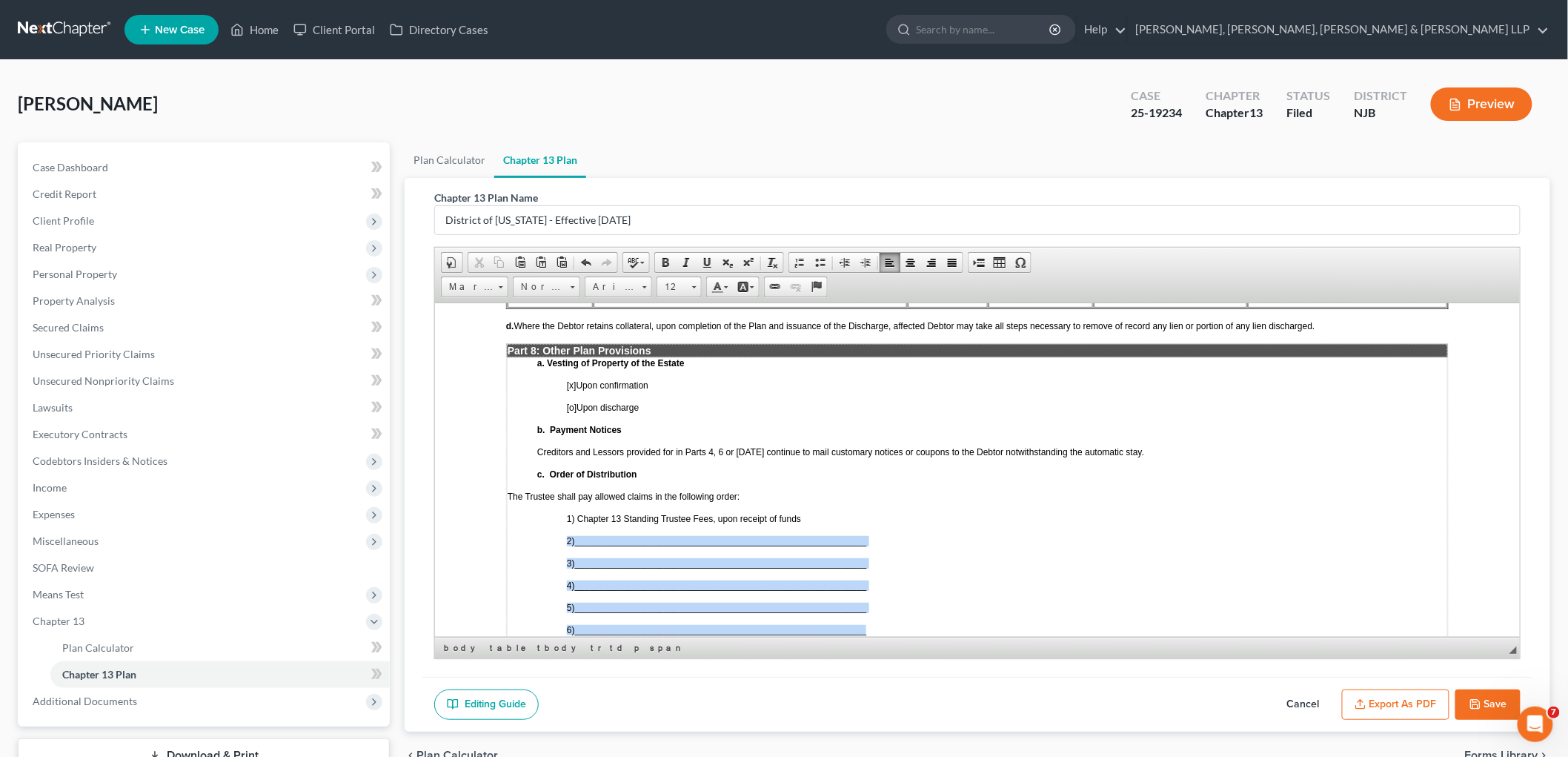
drag, startPoint x: 874, startPoint y: 553, endPoint x: 566, endPoint y: 457, distance: 322.6
click at [566, 457] on td "a. Vesting of Property of the Estate [x] Upon confirmation [o] Upon discharge b…" at bounding box center [976, 518] width 941 height 323
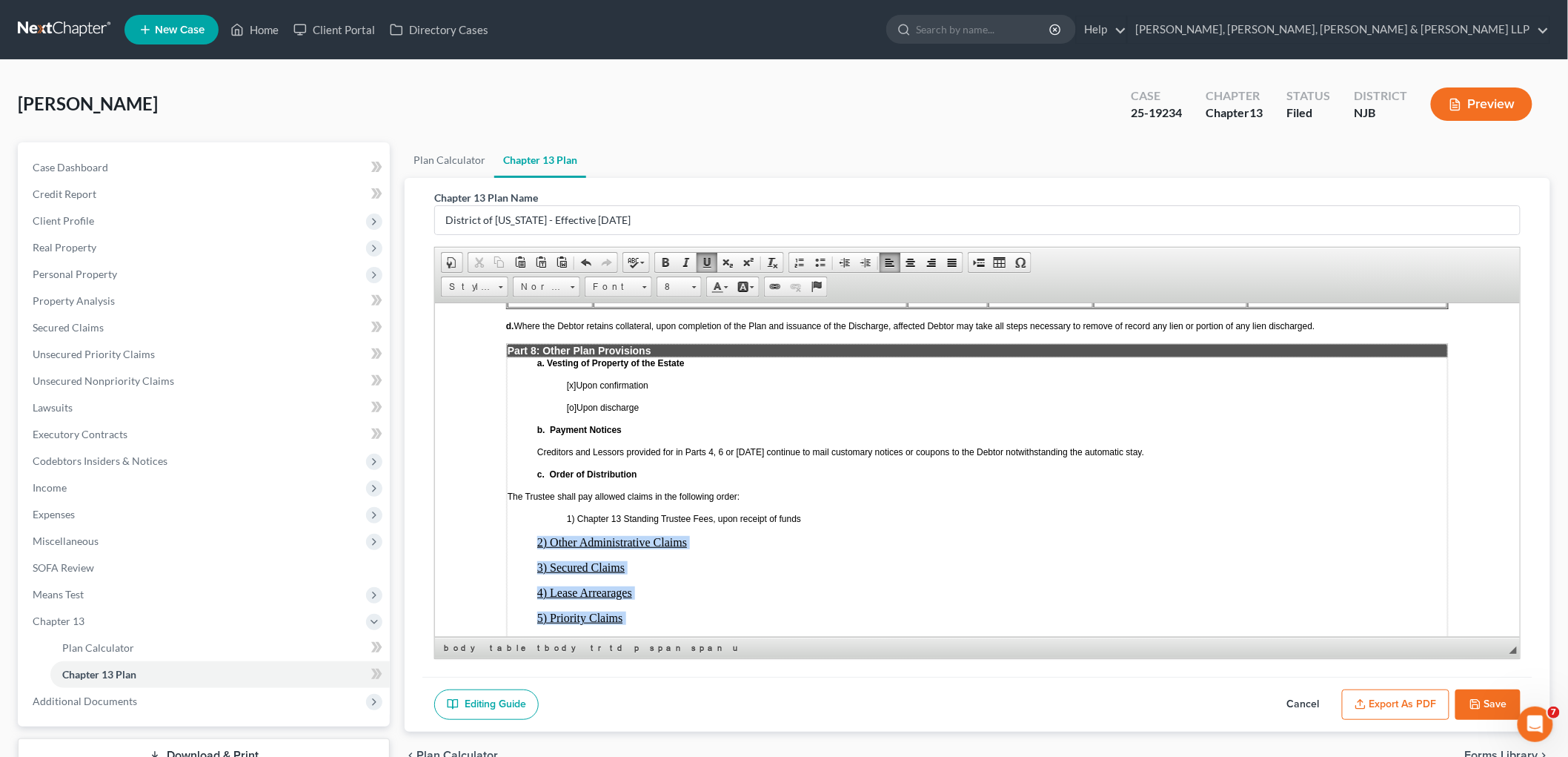
drag, startPoint x: 532, startPoint y: 468, endPoint x: 684, endPoint y: 560, distance: 177.7
click at [684, 560] on td "a. Vesting of Property of the Estate [x] Upon confirmation [o] Upon discharge b…" at bounding box center [976, 525] width 941 height 338
click at [864, 261] on span at bounding box center [866, 262] width 12 height 12
click at [759, 504] on td "a. Vesting of Property of the Estate [x] Upon confirmation [o] Upon discharge b…" at bounding box center [976, 525] width 941 height 338
click at [561, 440] on td "a. Vesting of Property of the Estate [x] Upon confirmation [o] Upon discharge b…" at bounding box center [976, 525] width 941 height 338
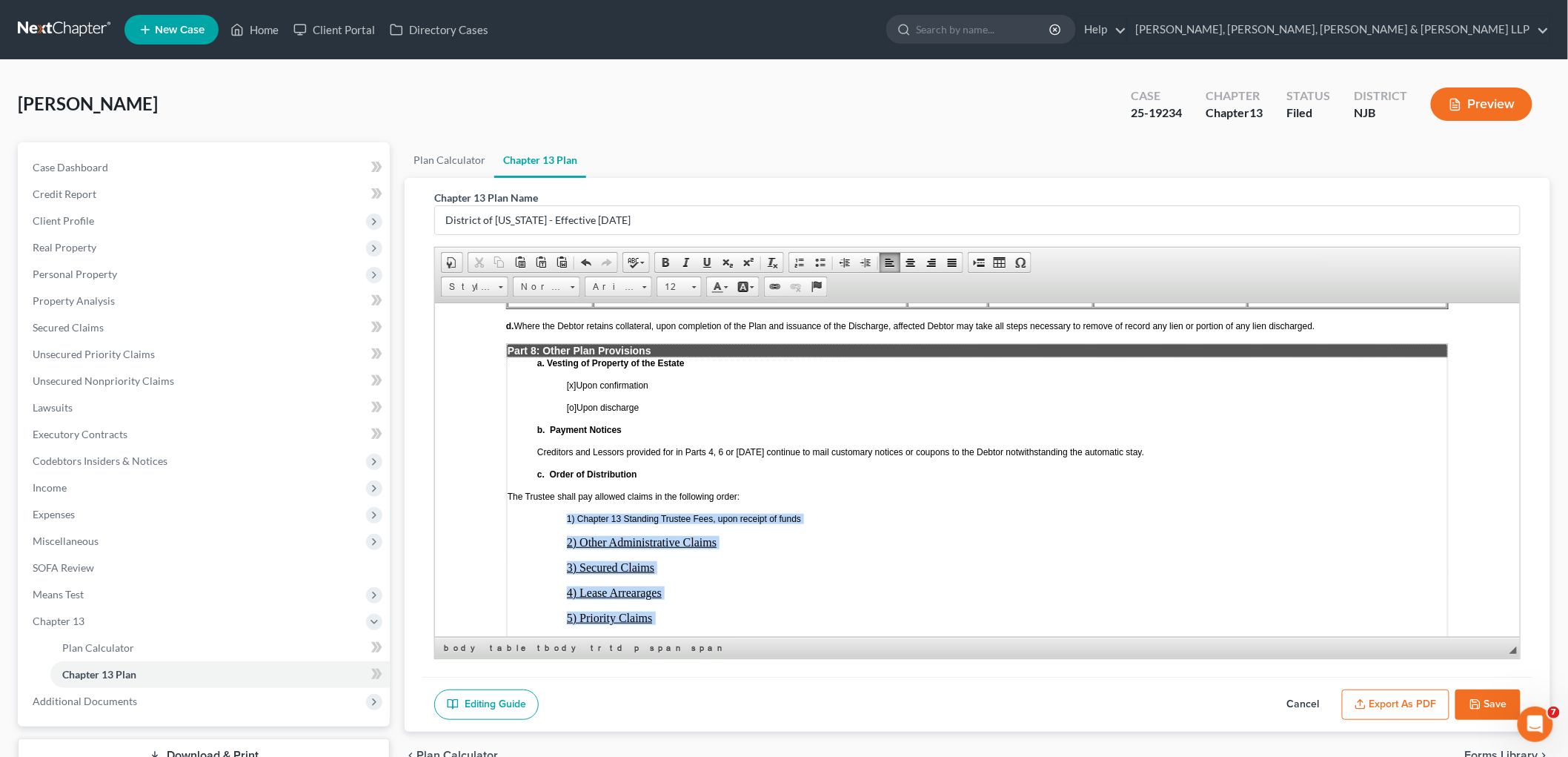
drag, startPoint x: 555, startPoint y: 434, endPoint x: 730, endPoint y: 563, distance: 217.4
click at [730, 563] on td "a. Vesting of Property of the Estate [x] Upon confirmation [o] Upon discharge b…" at bounding box center [976, 525] width 941 height 338
click at [867, 263] on span at bounding box center [866, 262] width 12 height 12
click at [686, 280] on span "12" at bounding box center [673, 287] width 30 height 19
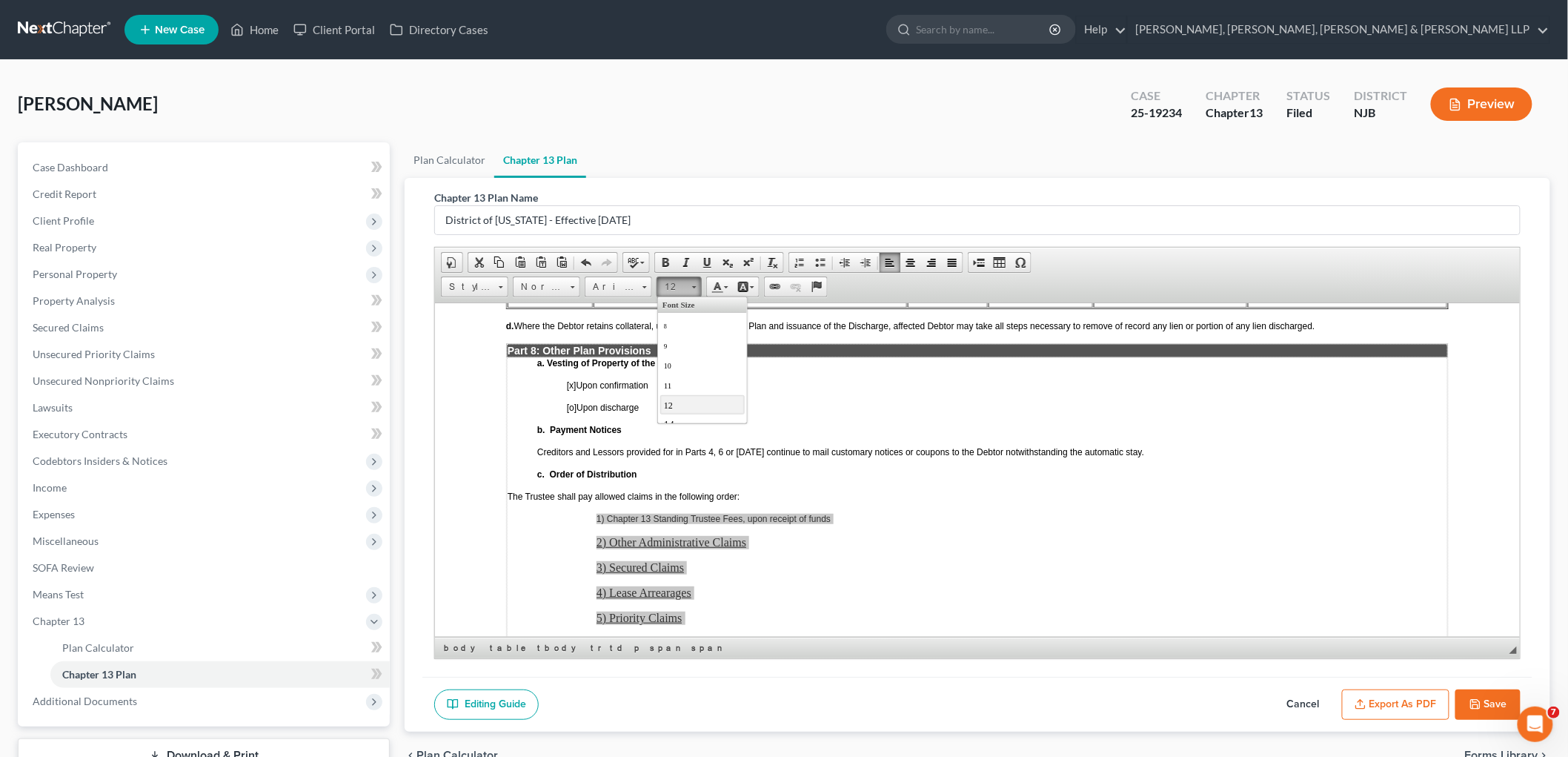
scroll to position [0, 0]
click at [674, 405] on link "12" at bounding box center [702, 404] width 84 height 19
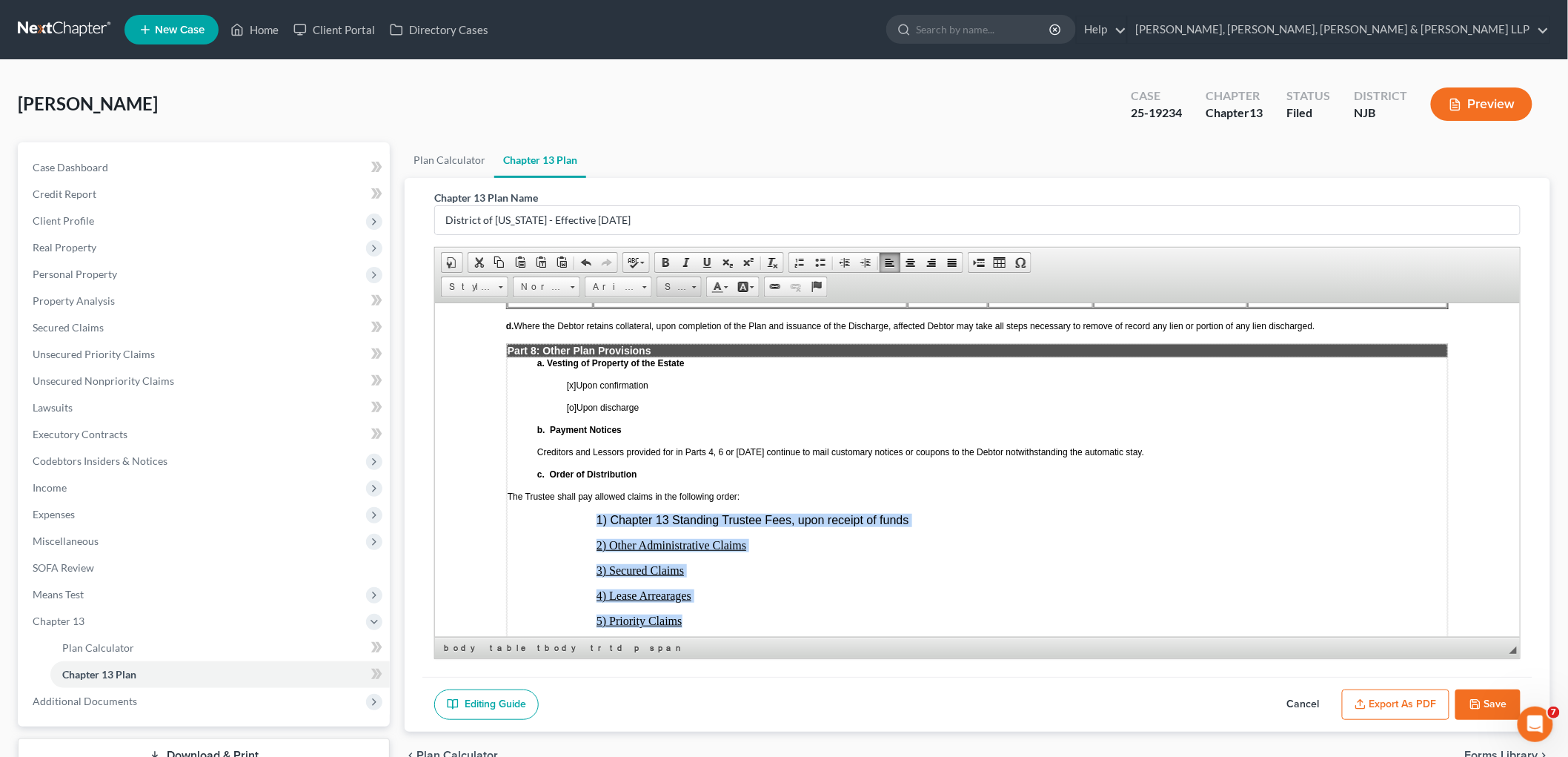
click at [686, 284] on span "Size" at bounding box center [673, 287] width 30 height 19
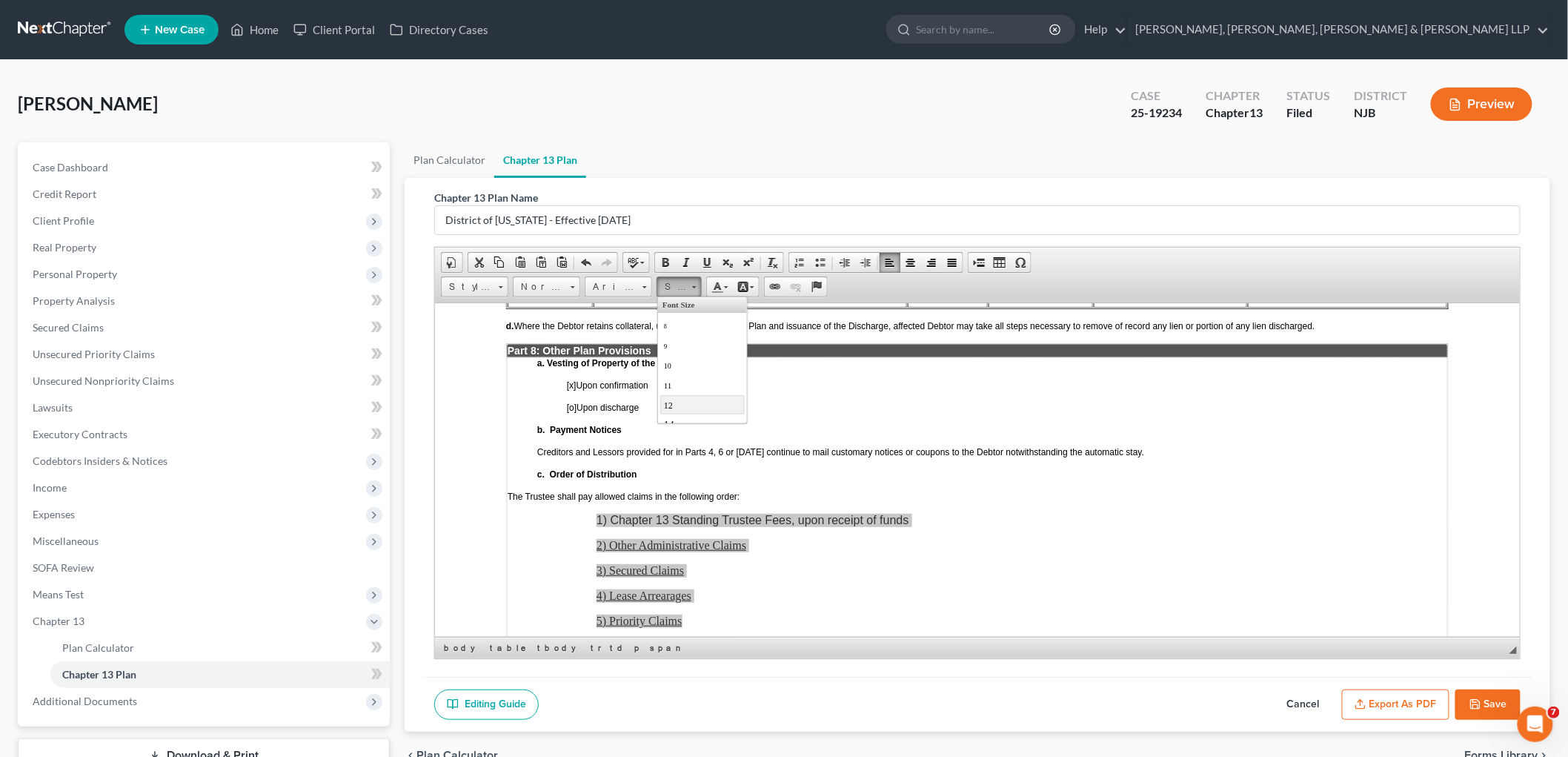
click at [682, 404] on link "12" at bounding box center [702, 404] width 84 height 19
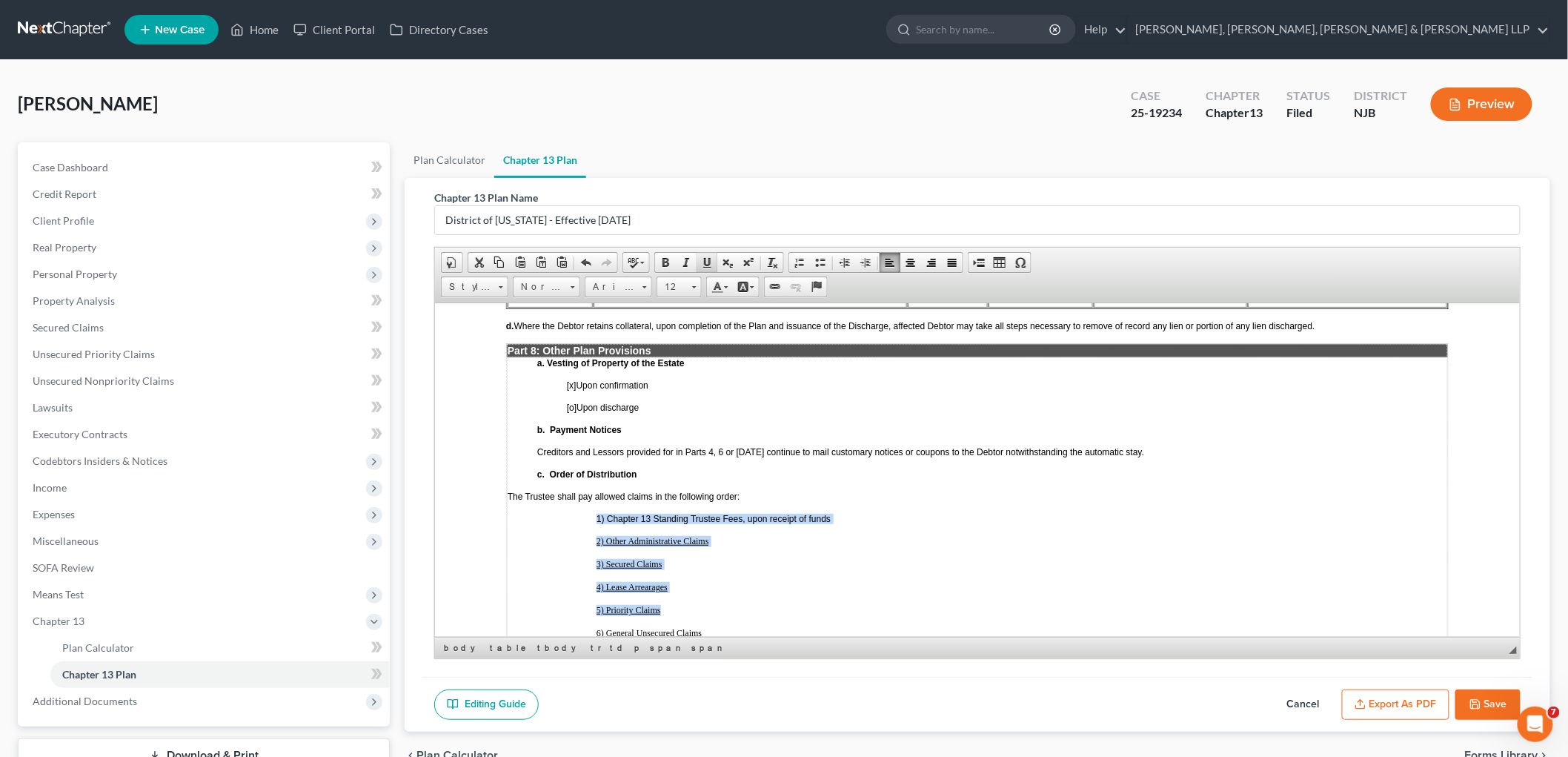
click at [705, 261] on span at bounding box center [707, 262] width 12 height 12
click at [773, 522] on td "a. Vesting of Property of the Estate [x] Upon confirmation [o] Upon discharge b…" at bounding box center [976, 519] width 941 height 327
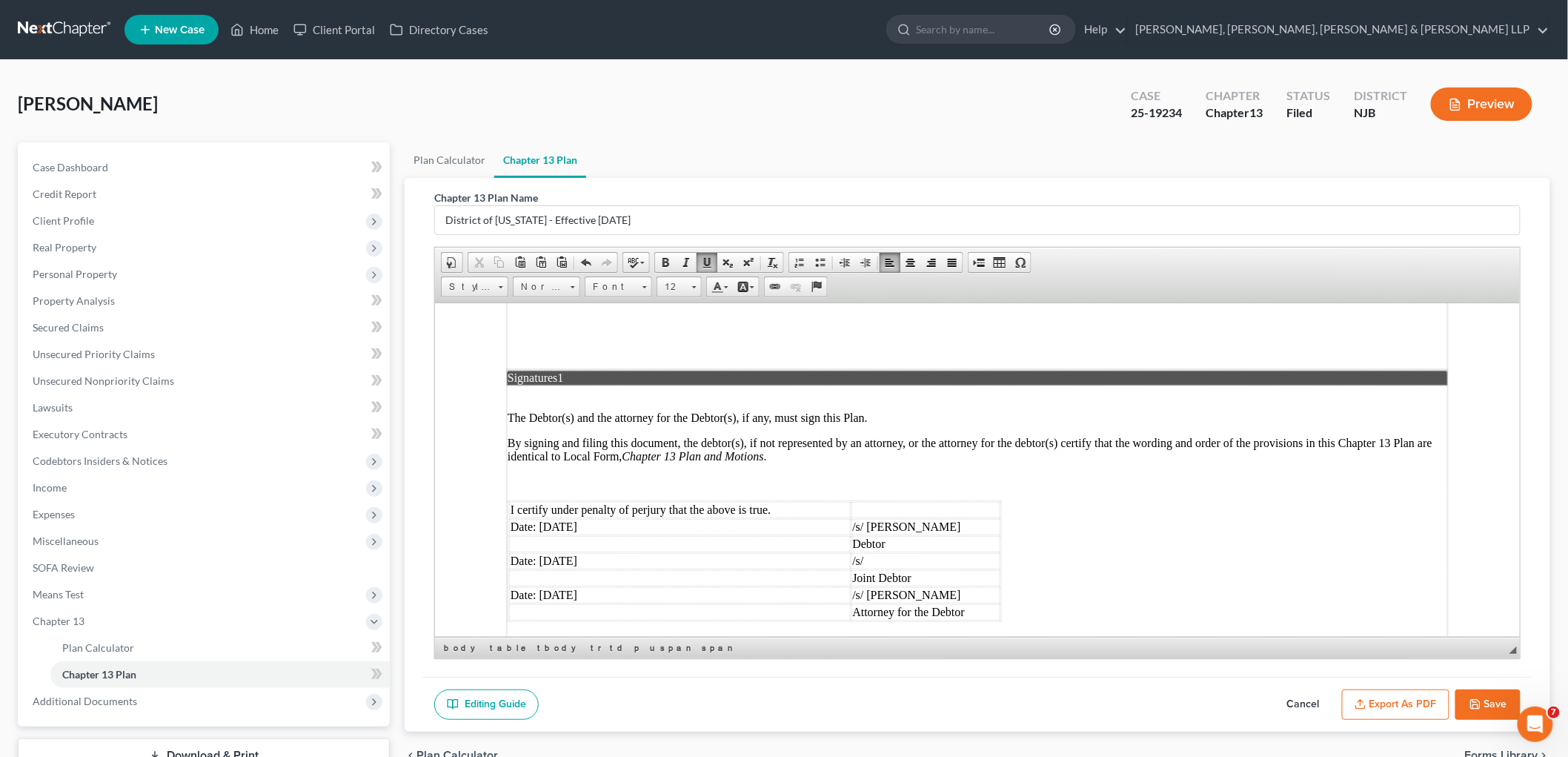
scroll to position [3624, 0]
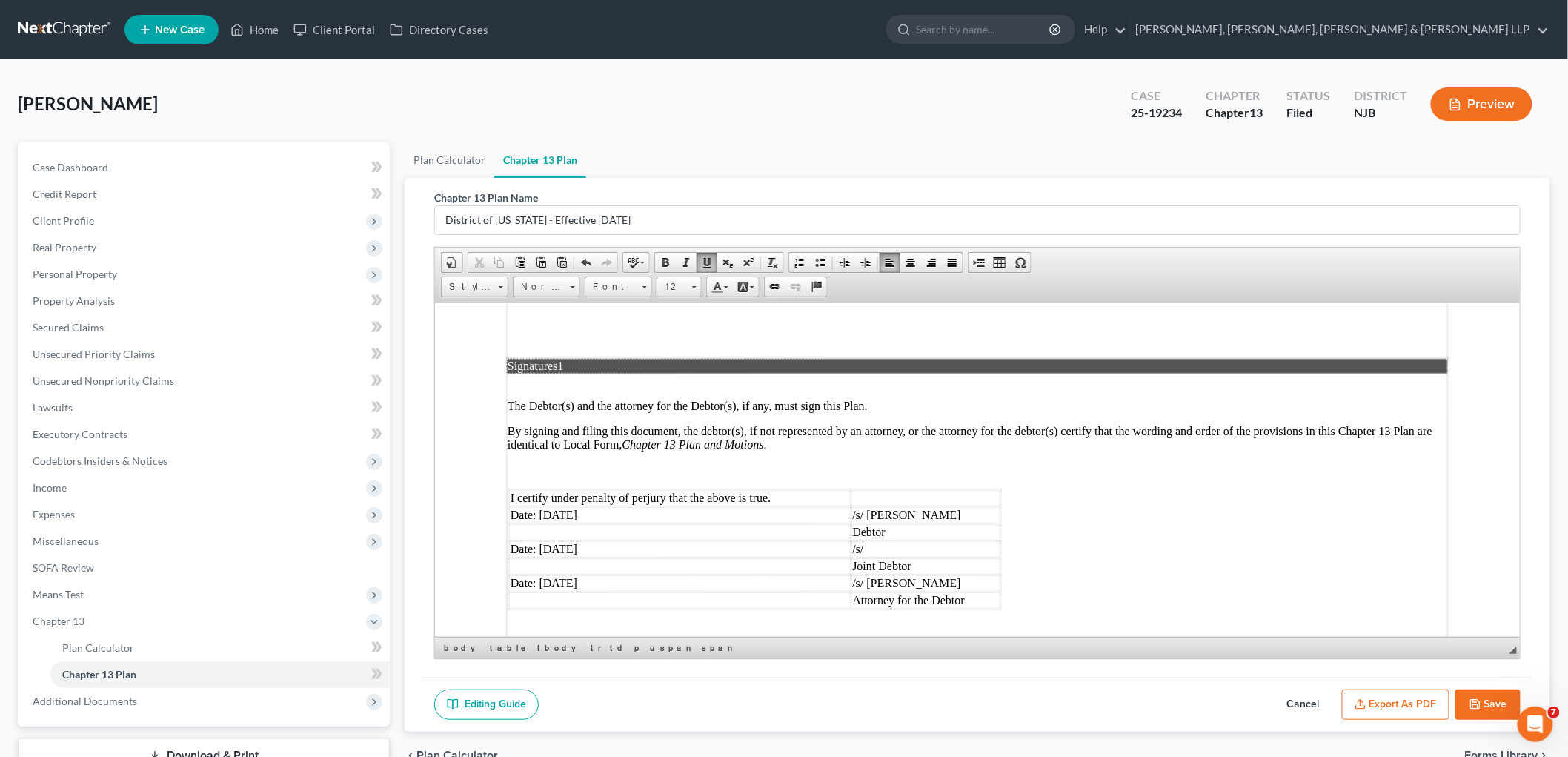
drag, startPoint x: 590, startPoint y: 432, endPoint x: 539, endPoint y: 438, distance: 51.4
click at [539, 506] on td "Date: [DATE]" at bounding box center [680, 514] width 342 height 17
drag, startPoint x: 600, startPoint y: 466, endPoint x: 545, endPoint y: 467, distance: 55.0
click at [545, 540] on td "Date: [DATE]" at bounding box center [680, 548] width 342 height 17
drag, startPoint x: 595, startPoint y: 504, endPoint x: 538, endPoint y: 501, distance: 57.1
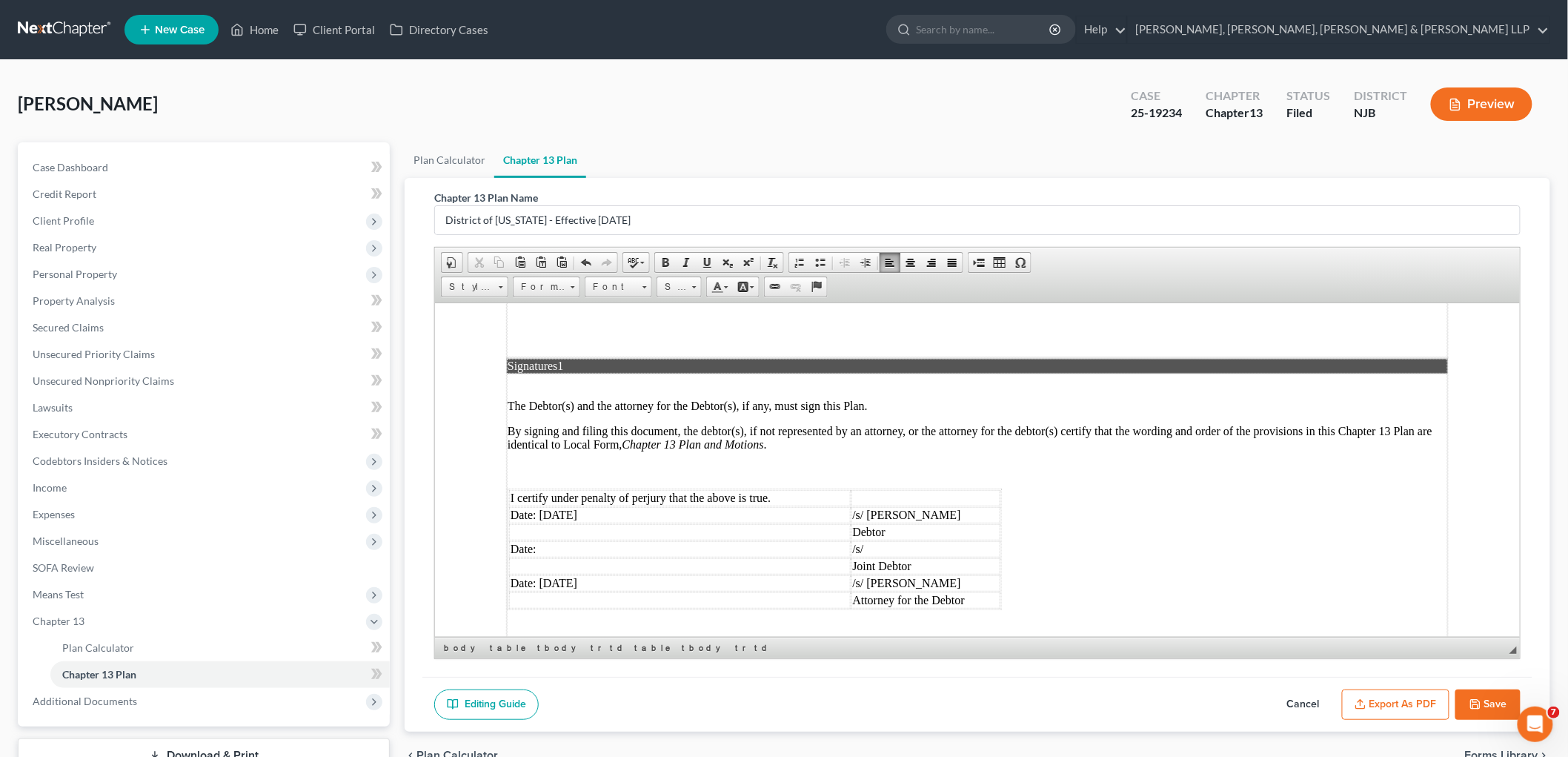
click at [538, 575] on td "Date: [DATE]" at bounding box center [680, 582] width 342 height 17
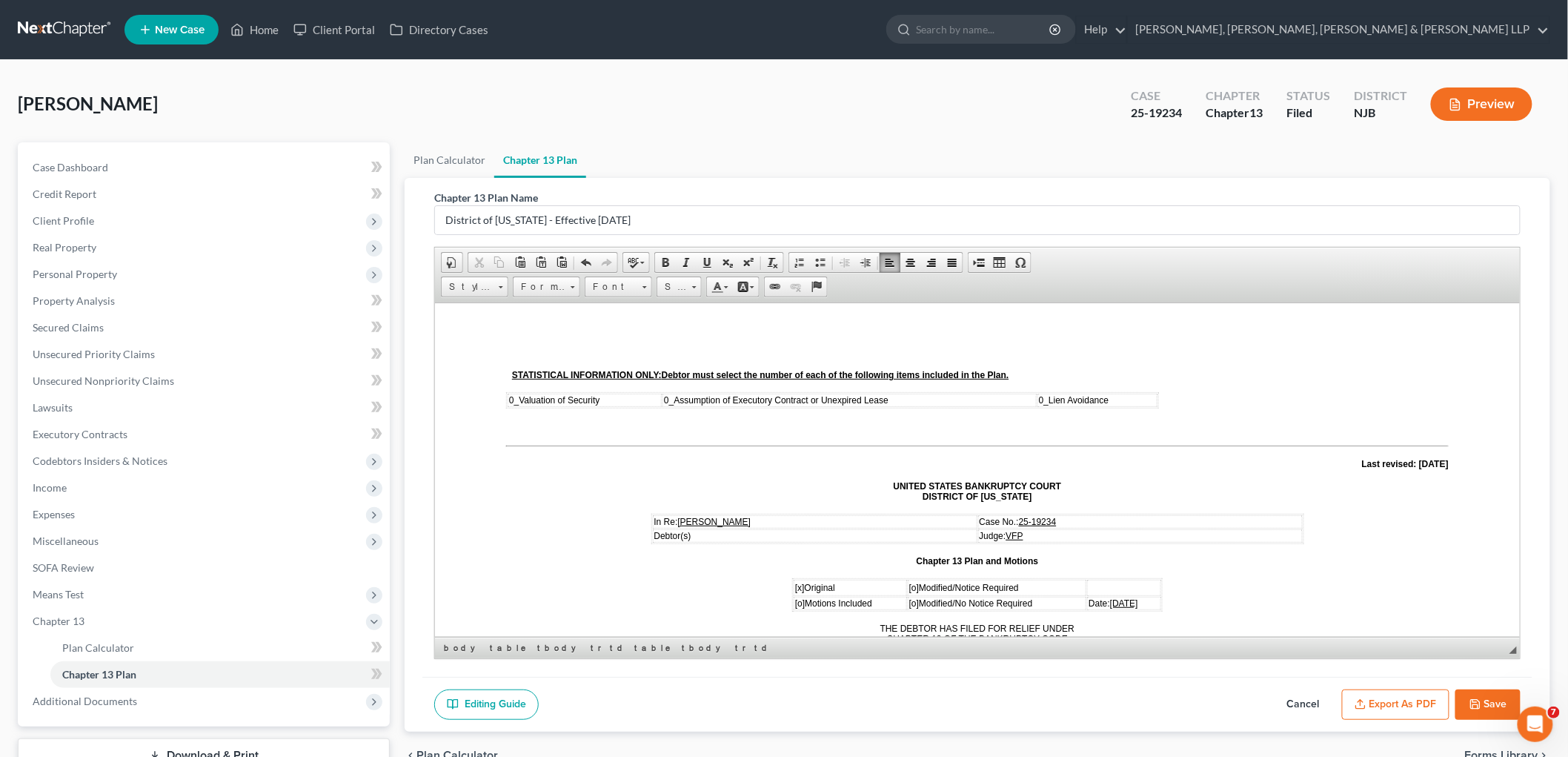
scroll to position [0, 0]
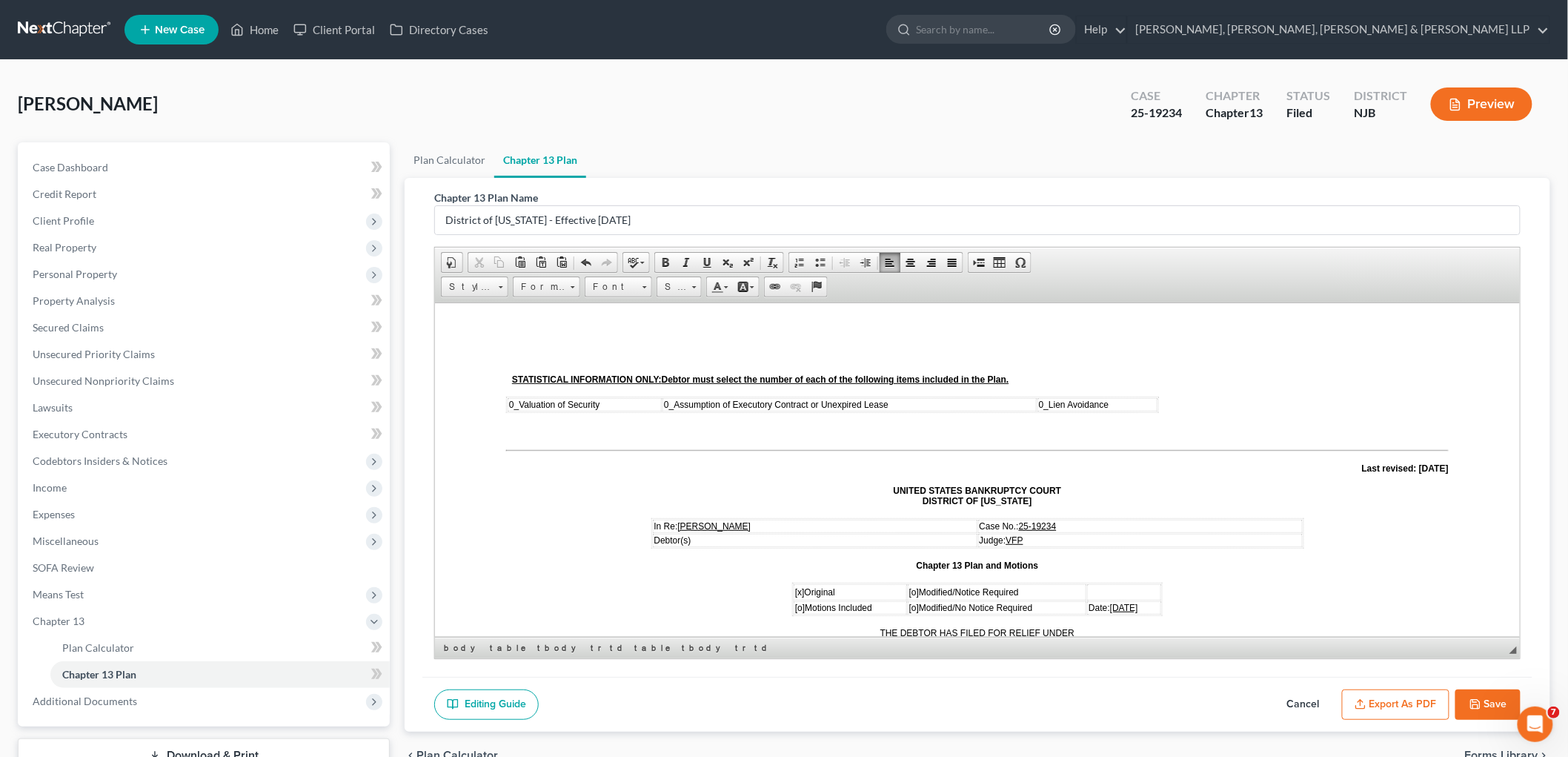
click at [1394, 704] on button "Export as PDF" at bounding box center [1395, 704] width 108 height 31
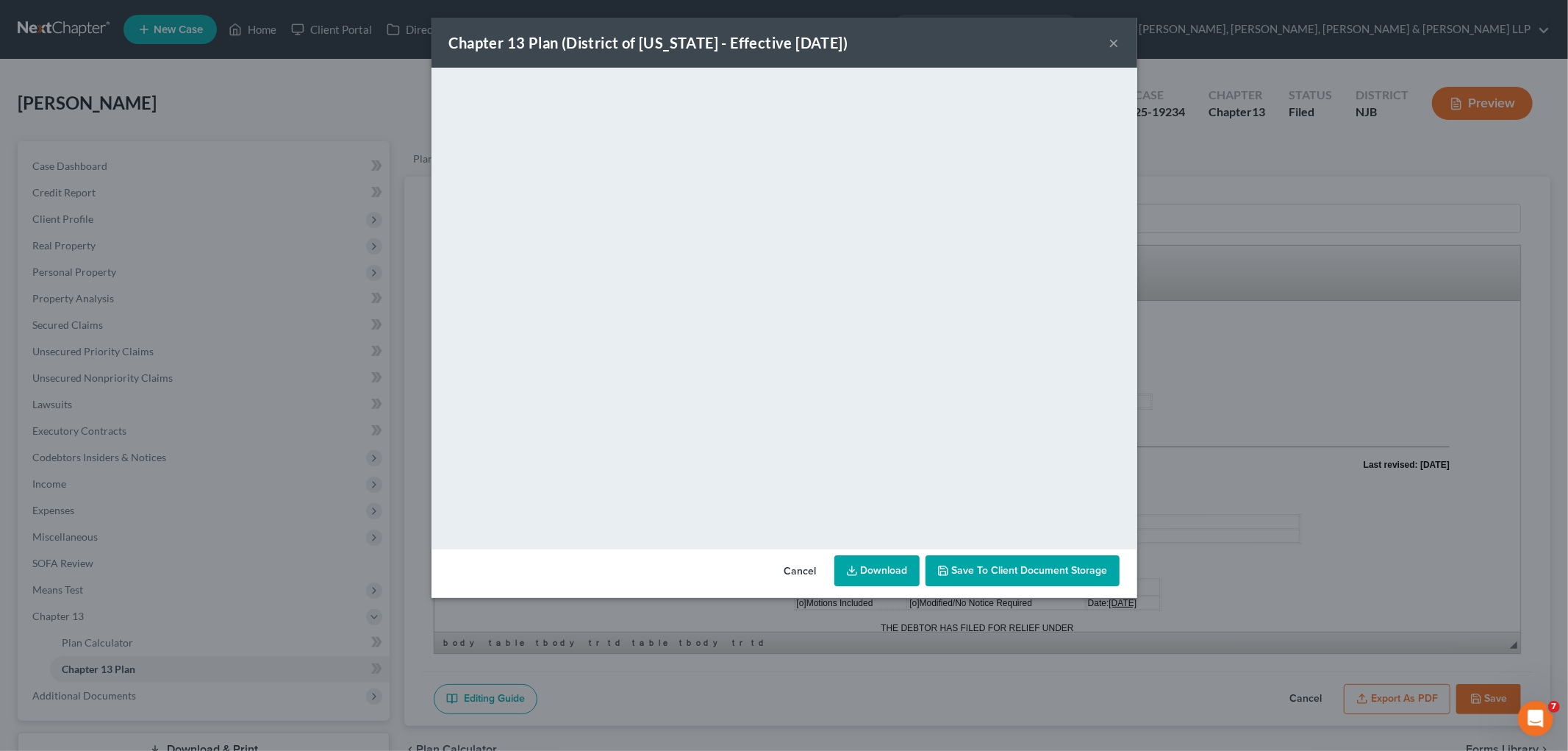
drag, startPoint x: 804, startPoint y: 570, endPoint x: 853, endPoint y: 603, distance: 59.1
click at [804, 570] on button "Cancel" at bounding box center [801, 572] width 56 height 30
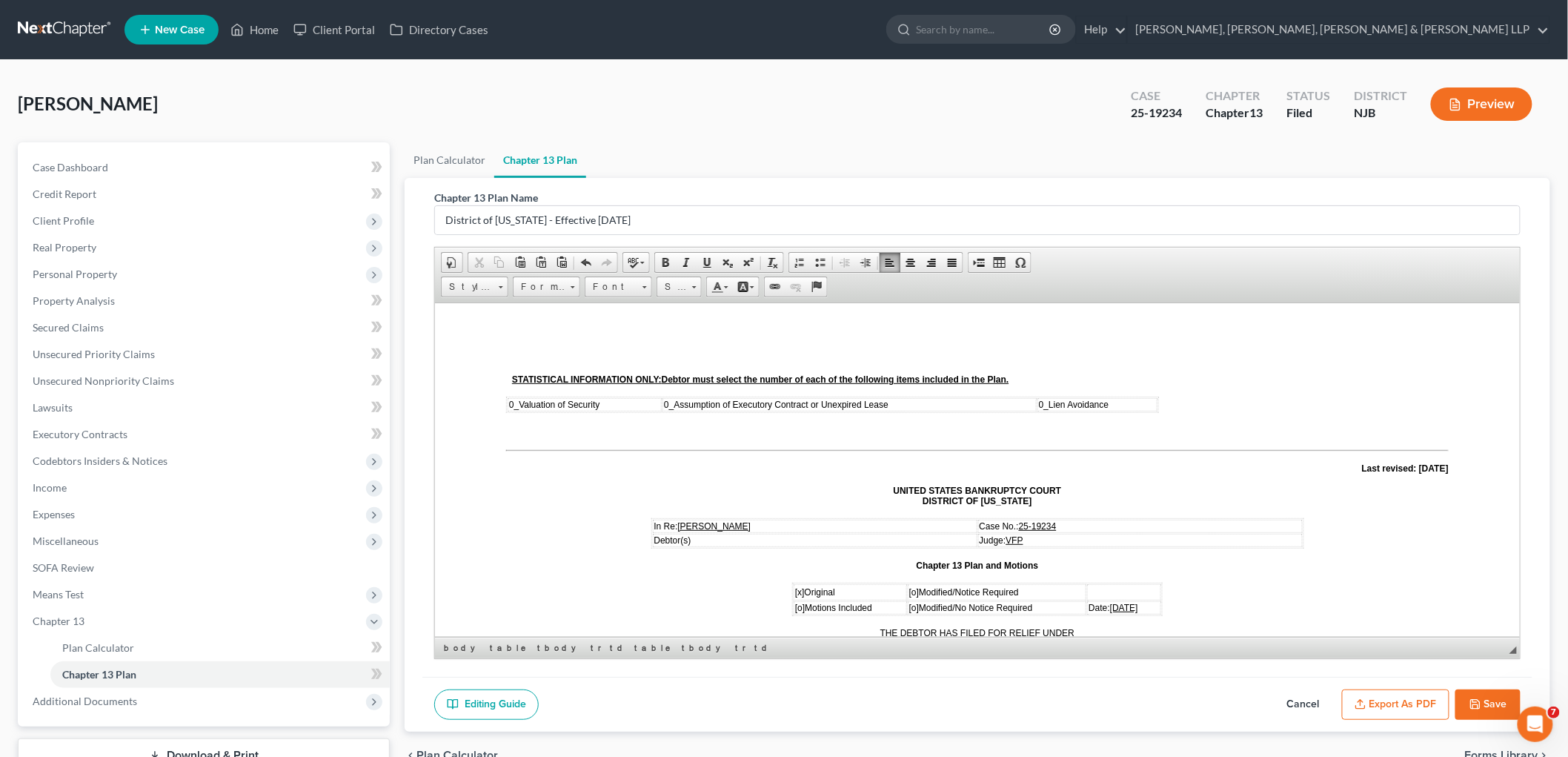
click at [1469, 701] on button "Save" at bounding box center [1488, 704] width 65 height 31
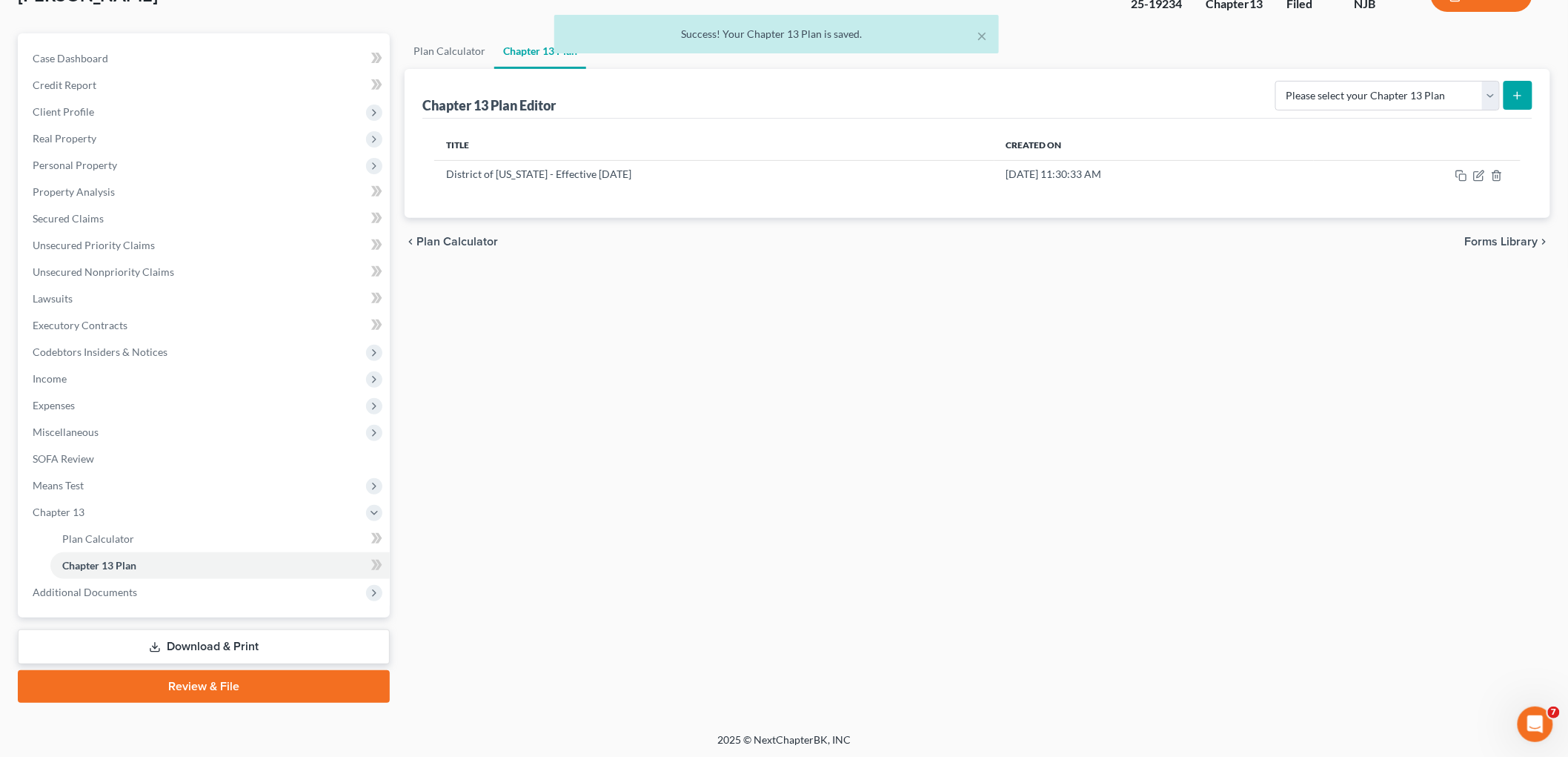
click at [204, 648] on link "Download & Print" at bounding box center [203, 646] width 372 height 35
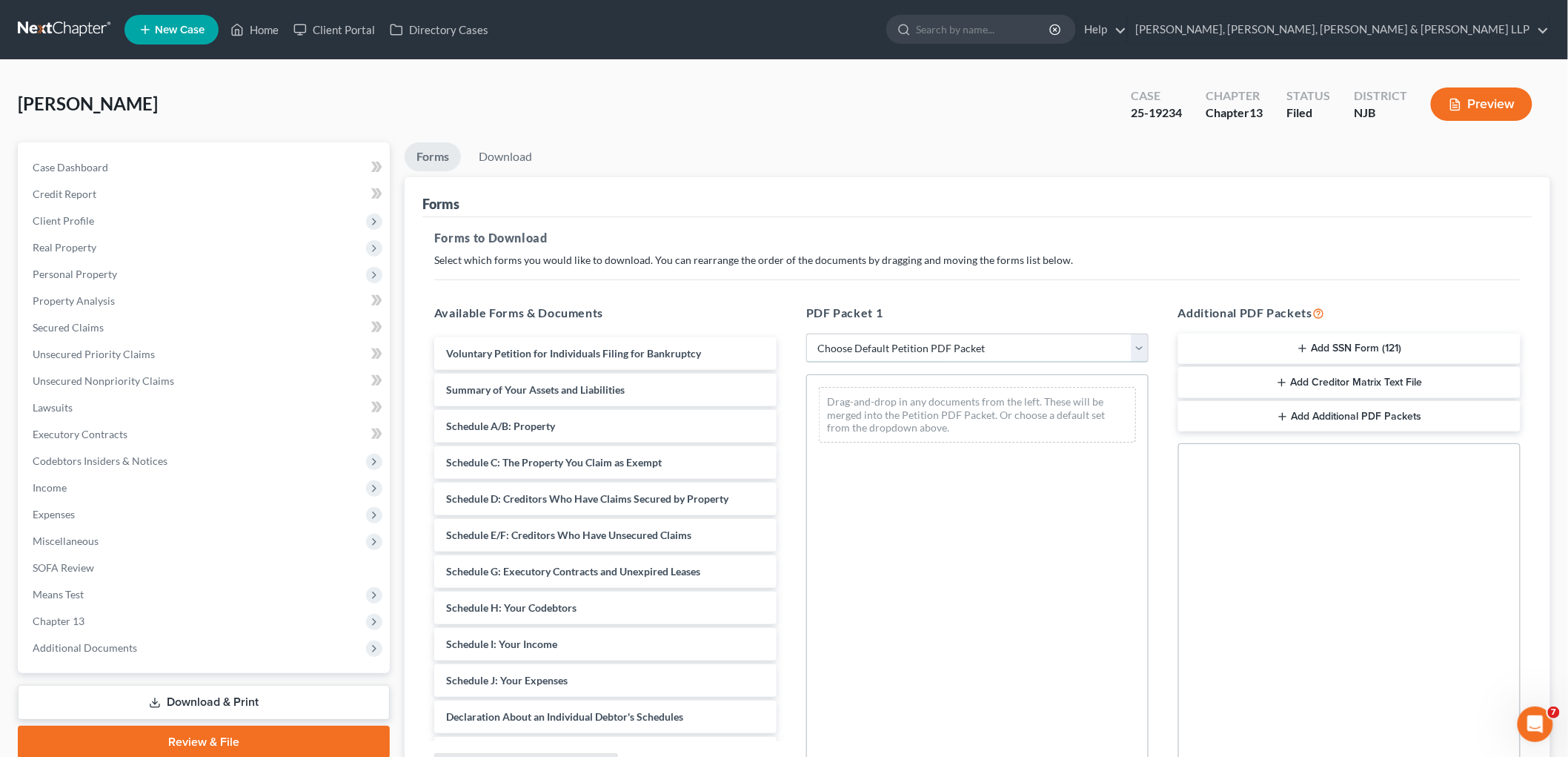
click at [877, 344] on select "Choose Default Petition PDF Packet Complete Bankruptcy Petition (all forms and …" at bounding box center [977, 348] width 342 height 30
select select "0"
click at [806, 333] on select "Choose Default Petition PDF Packet Complete Bankruptcy Petition (all forms and …" at bounding box center [977, 348] width 342 height 30
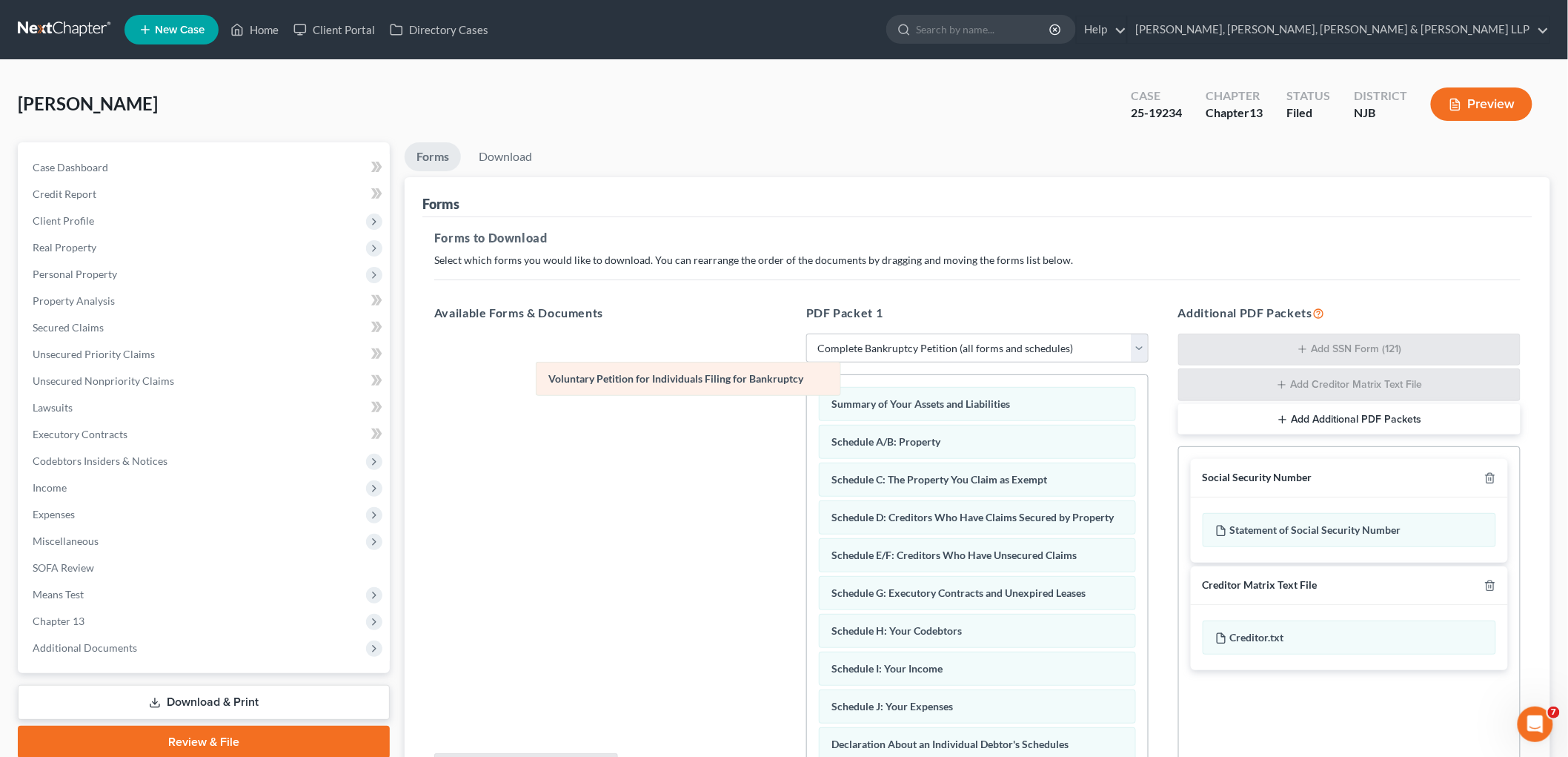
drag, startPoint x: 885, startPoint y: 401, endPoint x: 557, endPoint y: 373, distance: 329.2
click at [807, 375] on div "Voluntary Petition for Individuals Filing for Bankruptcy Voluntary Petition for…" at bounding box center [977, 732] width 341 height 714
click at [500, 159] on link "Download" at bounding box center [505, 156] width 77 height 29
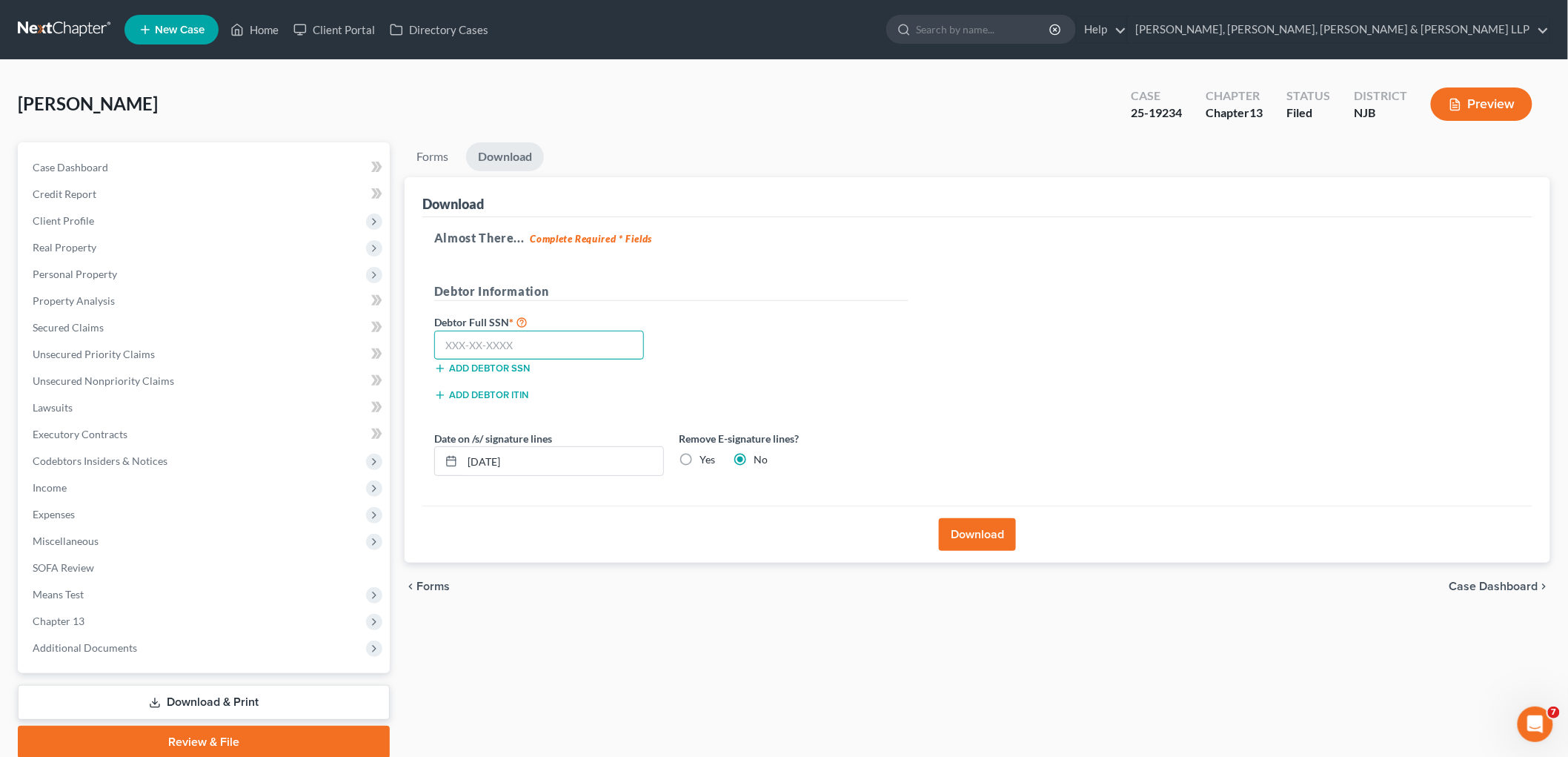
click at [551, 336] on input "text" at bounding box center [538, 346] width 210 height 30
type input "156-52-3129"
click at [700, 458] on label "Yes" at bounding box center [708, 459] width 16 height 15
click at [705, 458] on input "Yes" at bounding box center [709, 456] width 10 height 10
radio input "true"
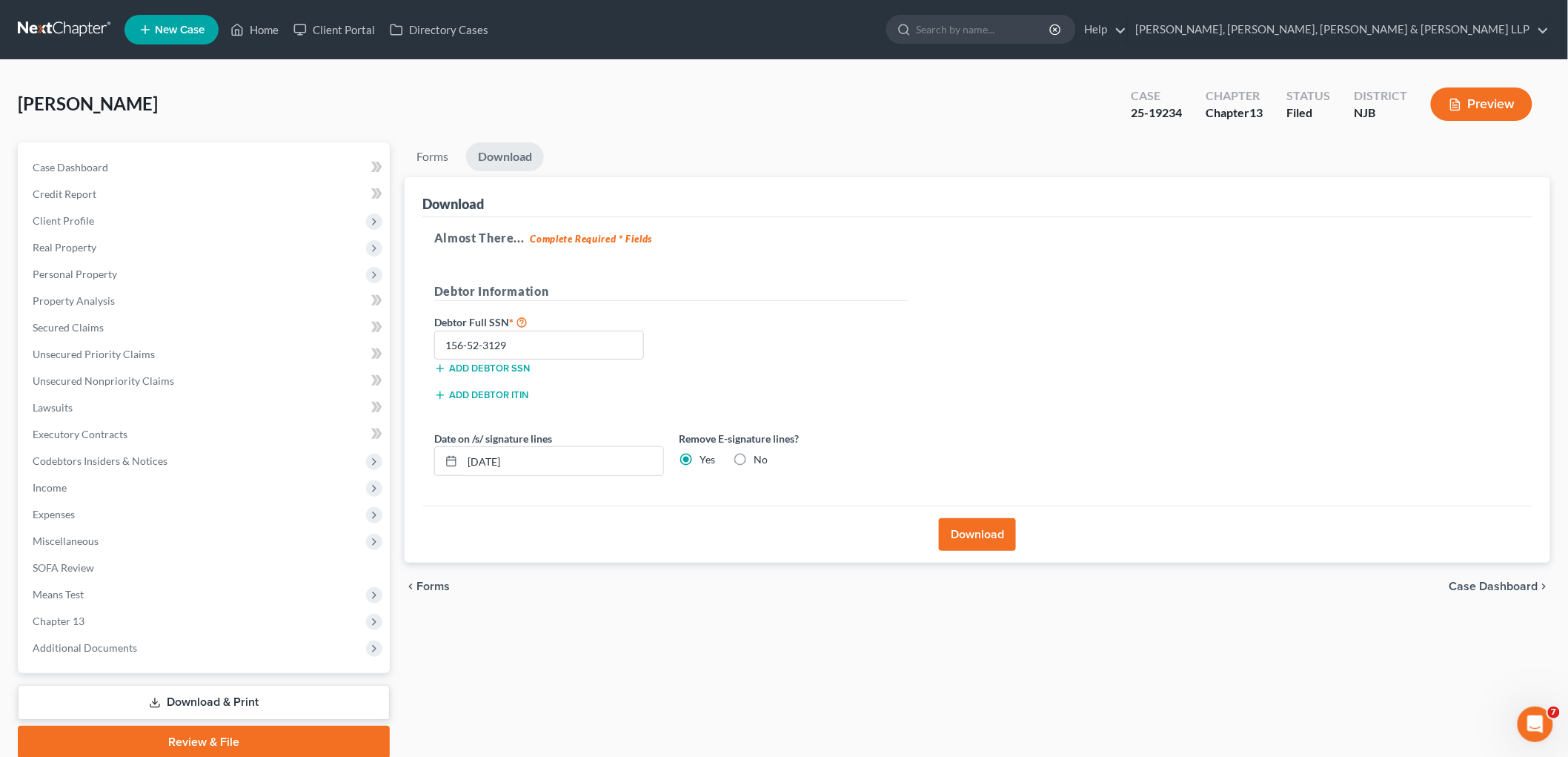
click at [987, 536] on button "Download" at bounding box center [978, 534] width 77 height 32
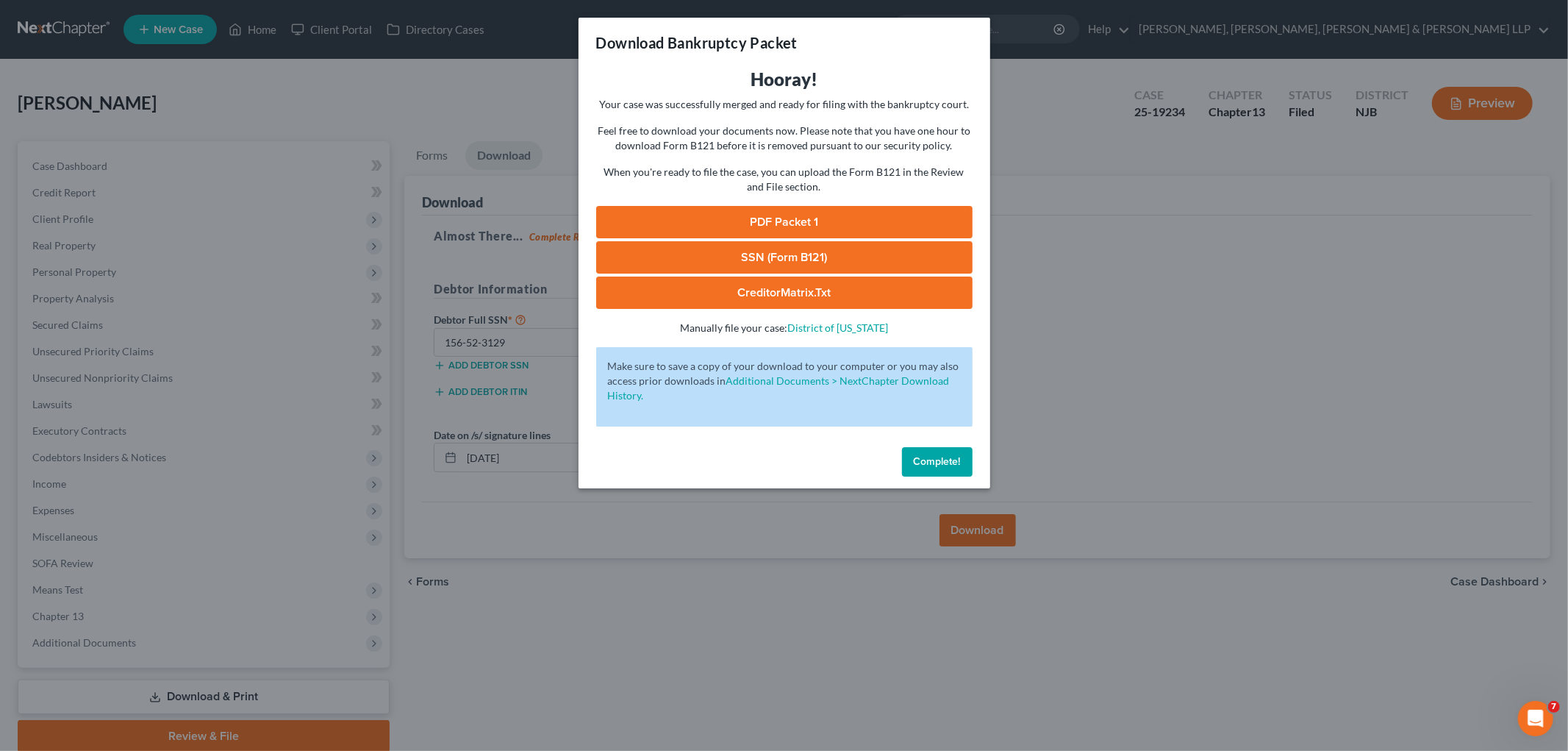
click at [676, 221] on link "PDF Packet 1" at bounding box center [784, 222] width 377 height 32
click at [884, 52] on div "Download Bankruptcy Packet" at bounding box center [784, 42] width 412 height 50
click at [935, 457] on span "Complete!" at bounding box center [937, 461] width 47 height 12
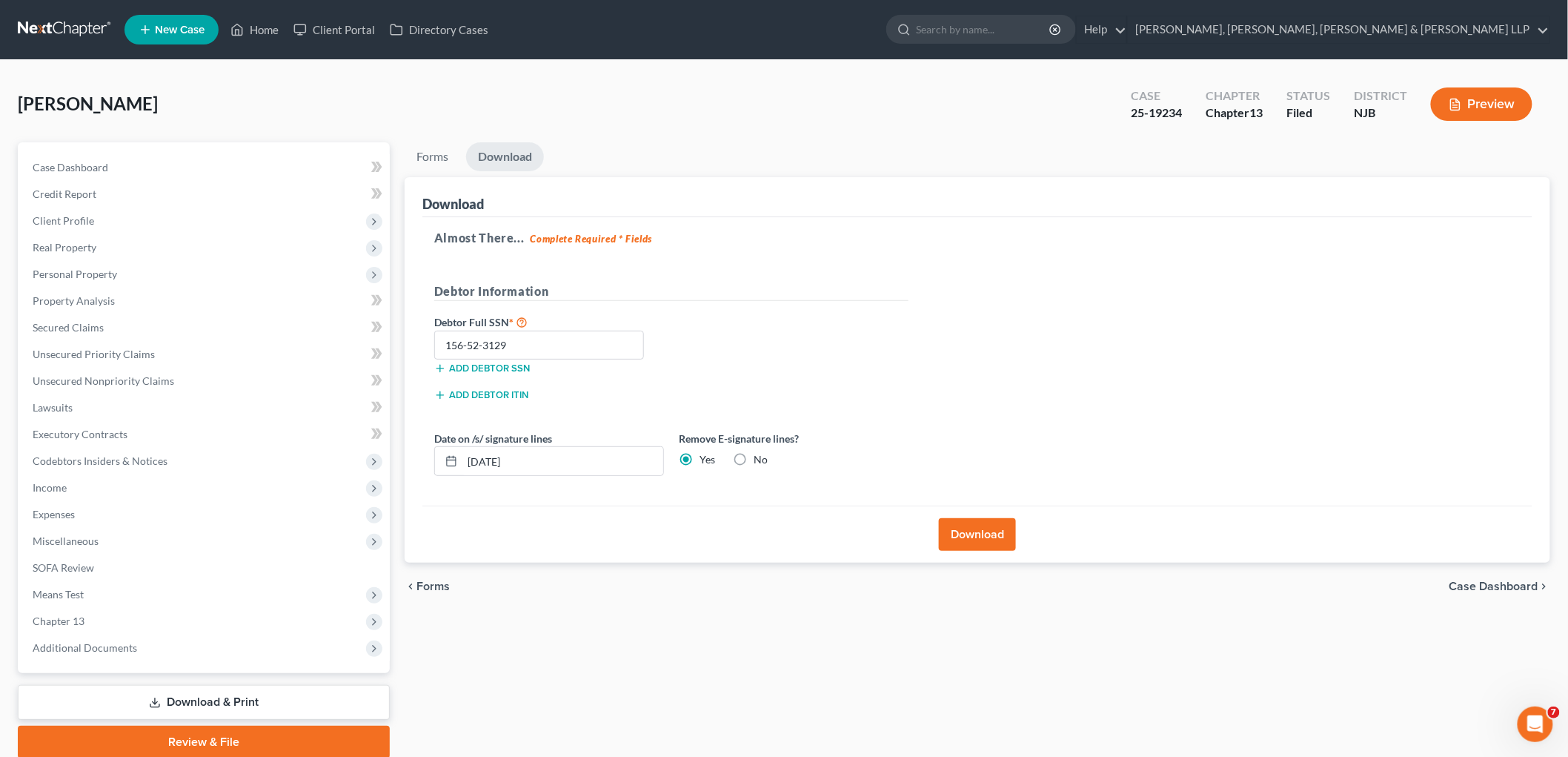
click at [753, 461] on label "No" at bounding box center [760, 459] width 14 height 15
click at [759, 461] on input "No" at bounding box center [764, 456] width 10 height 10
radio input "true"
radio input "false"
click at [973, 531] on button "Download" at bounding box center [978, 534] width 77 height 32
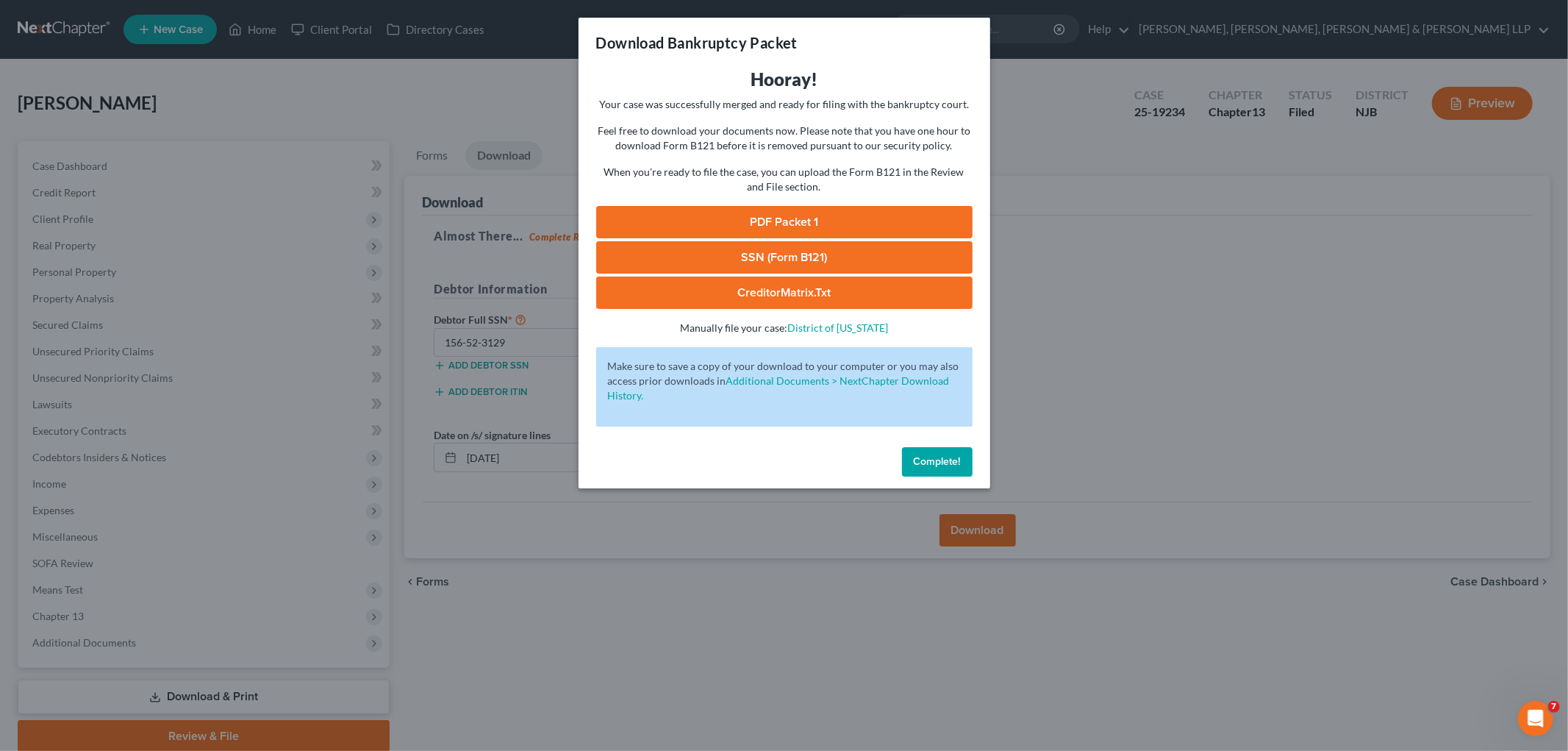
click at [804, 216] on link "PDF Packet 1" at bounding box center [784, 222] width 377 height 32
click at [953, 458] on span "Complete!" at bounding box center [937, 461] width 47 height 12
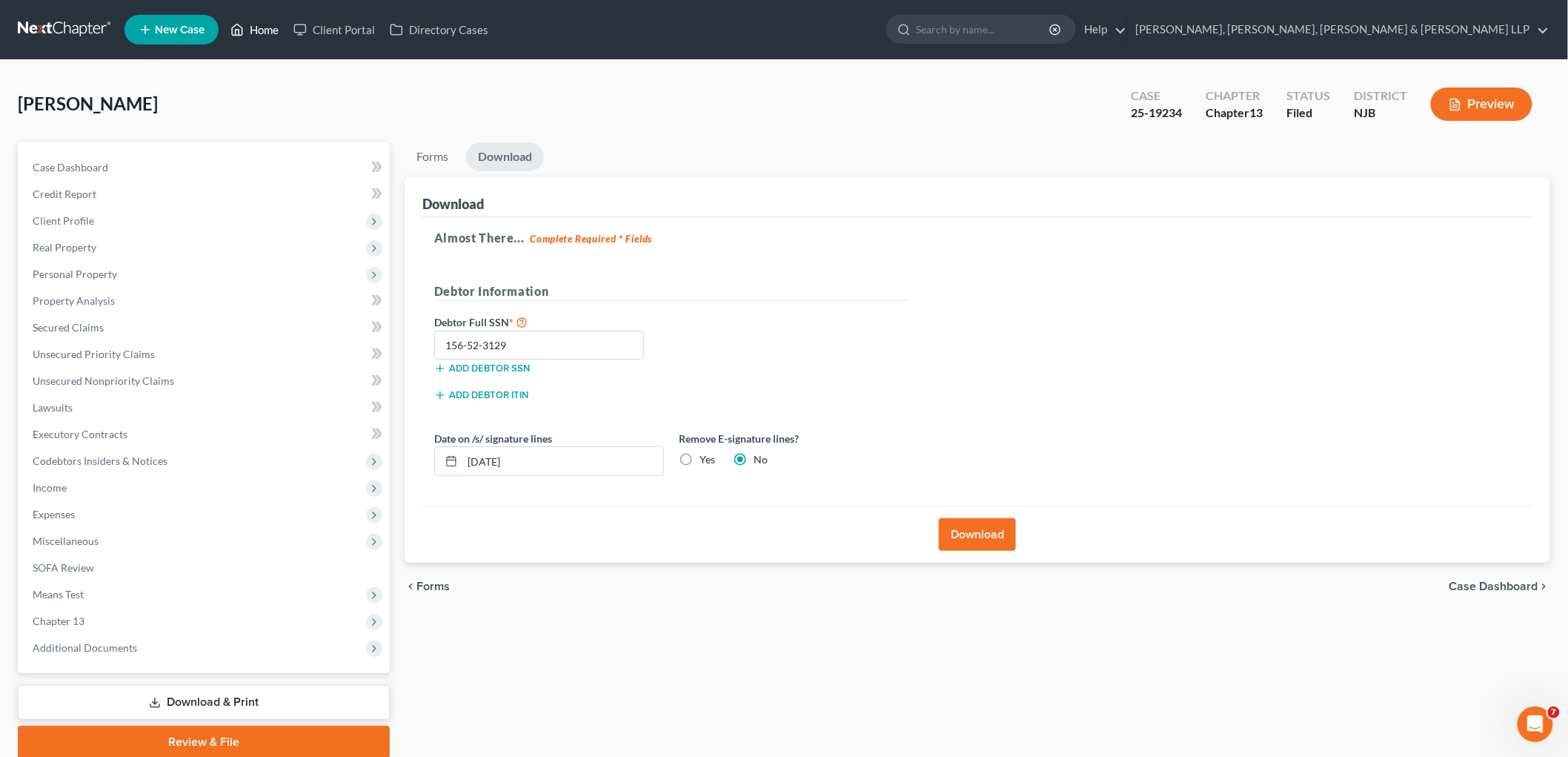
click at [260, 32] on link "Home" at bounding box center [254, 30] width 63 height 26
